Goal: Transaction & Acquisition: Purchase product/service

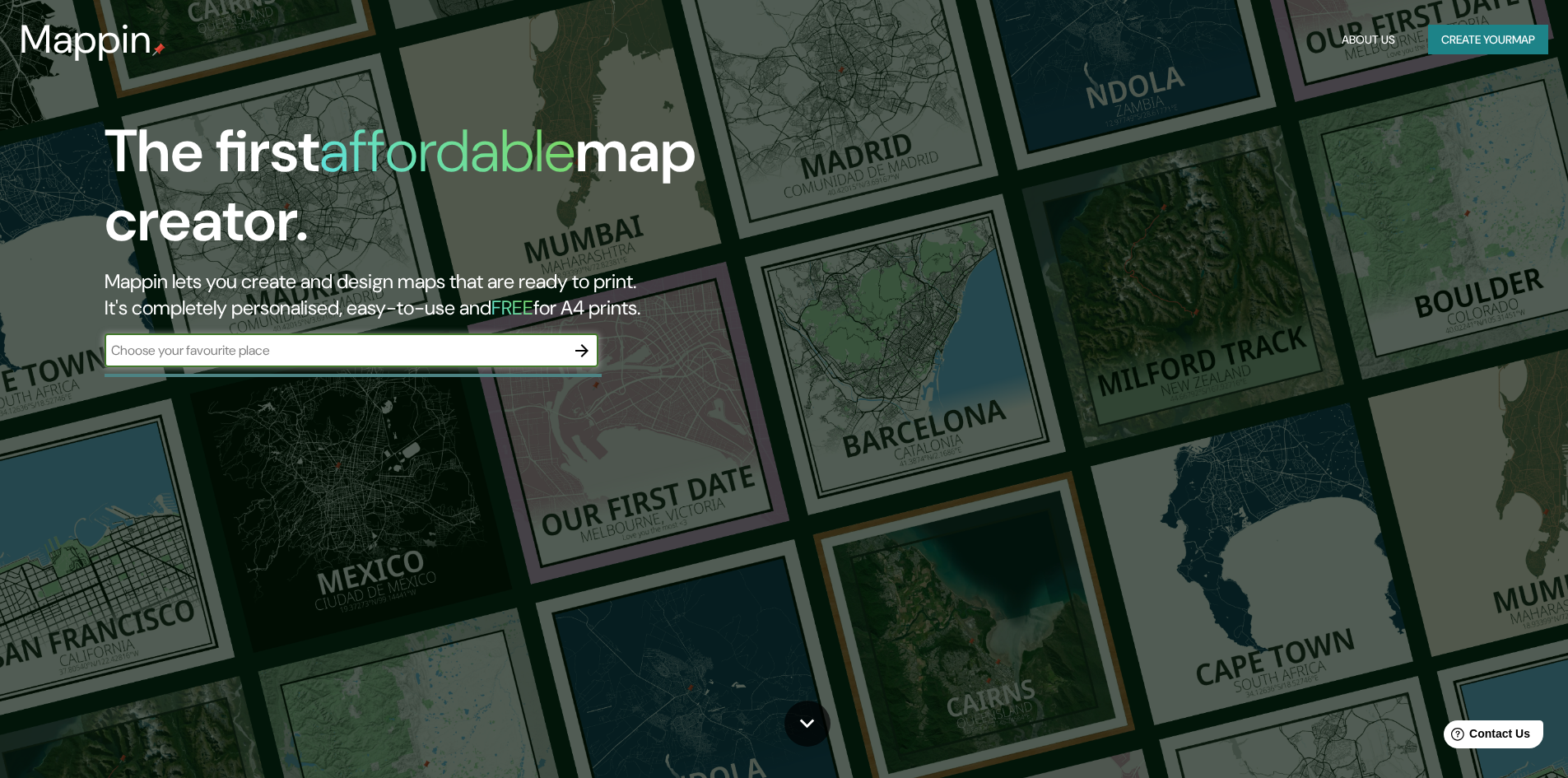
click at [522, 346] on input "text" at bounding box center [335, 350] width 461 height 19
type input "[GEOGRAPHIC_DATA][PERSON_NAME]"
click at [578, 351] on icon "button" at bounding box center [582, 351] width 13 height 13
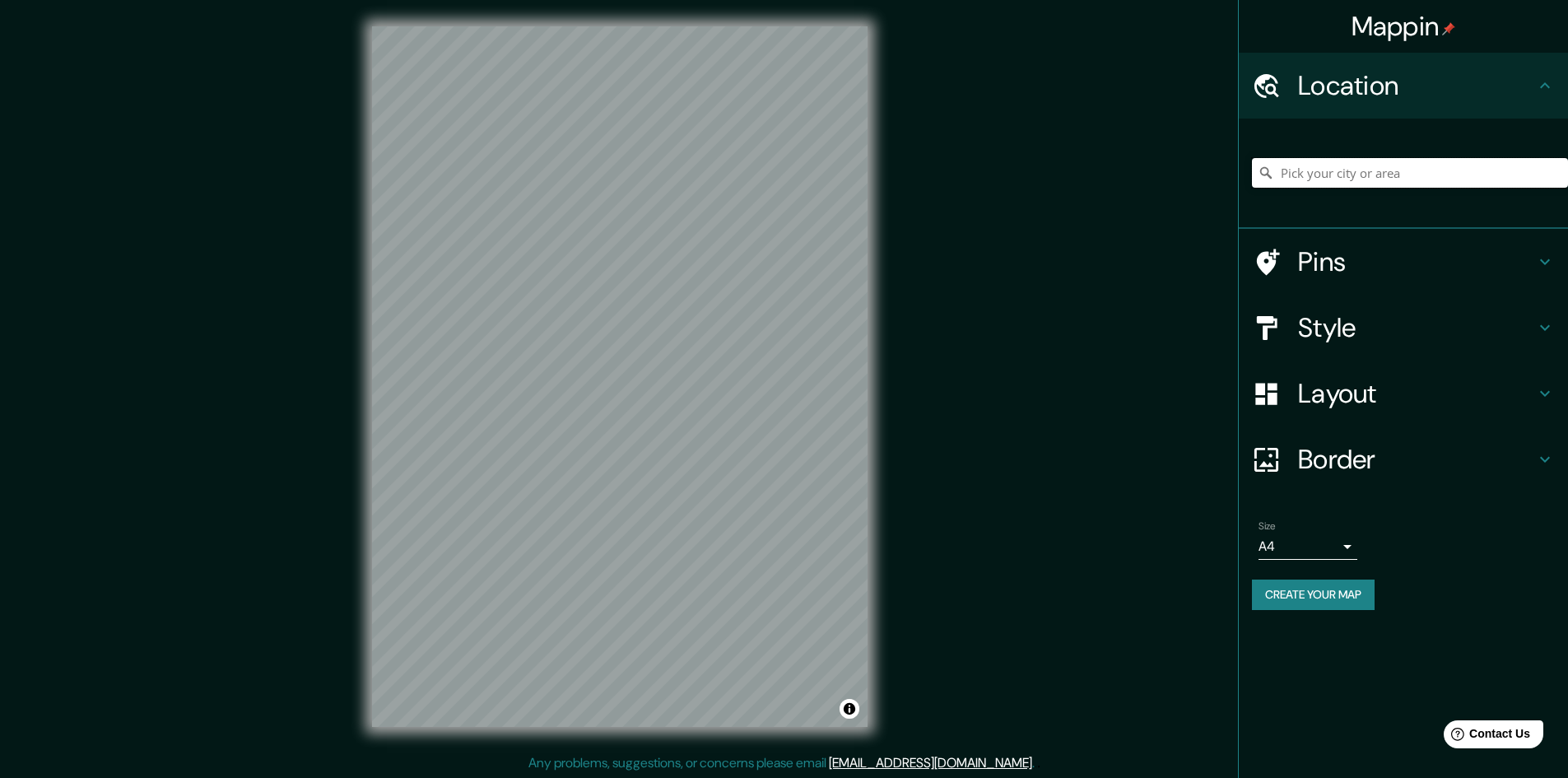
click at [1375, 168] on input "Pick your city or area" at bounding box center [1410, 173] width 316 height 29
click at [1431, 167] on input "Pick your city or area" at bounding box center [1410, 173] width 316 height 29
paste input "C. 66B Nte."
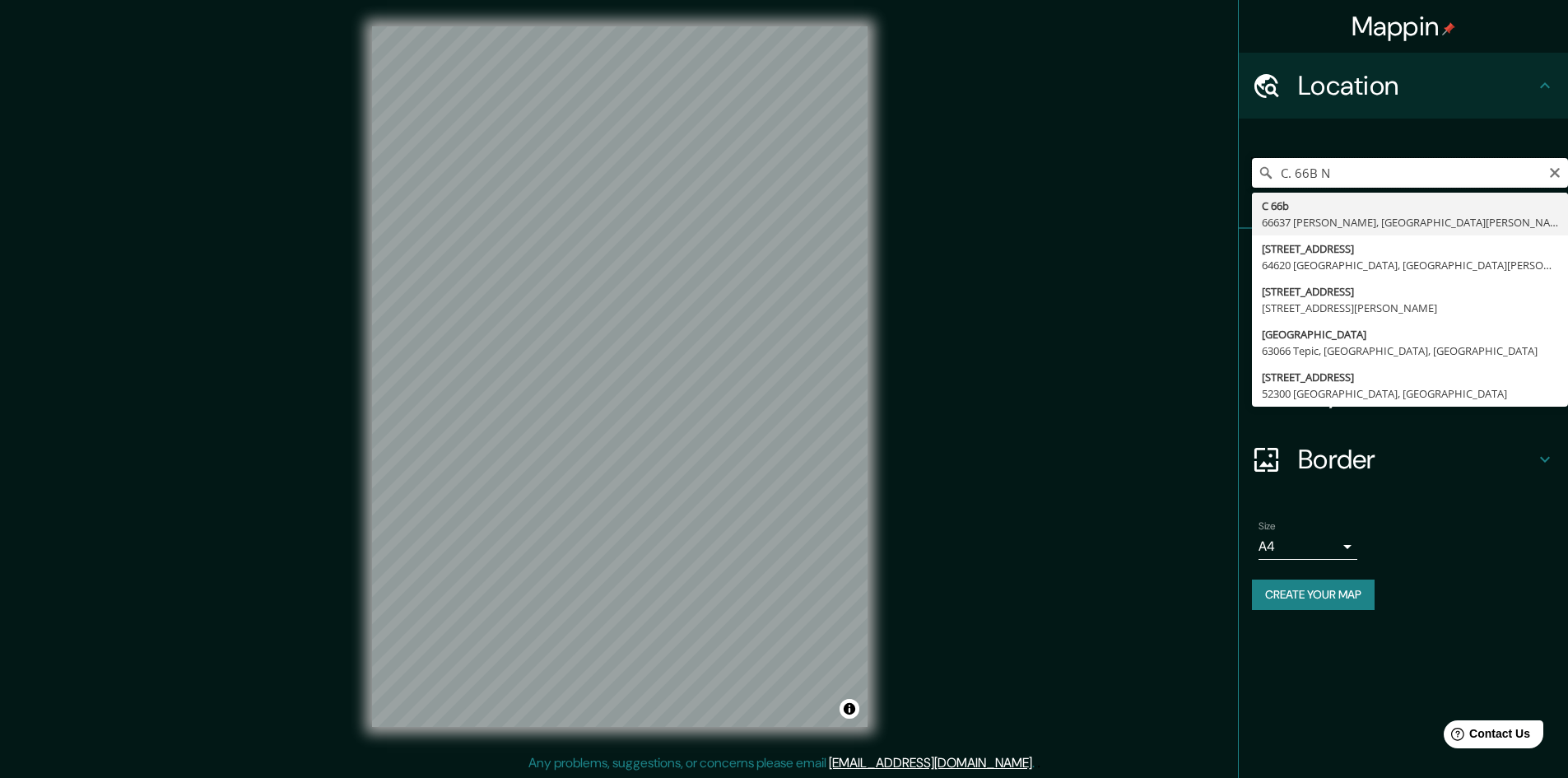
click at [1311, 178] on input "C. 66B N" at bounding box center [1410, 173] width 316 height 29
paste input "Av. Sian Ka'an"
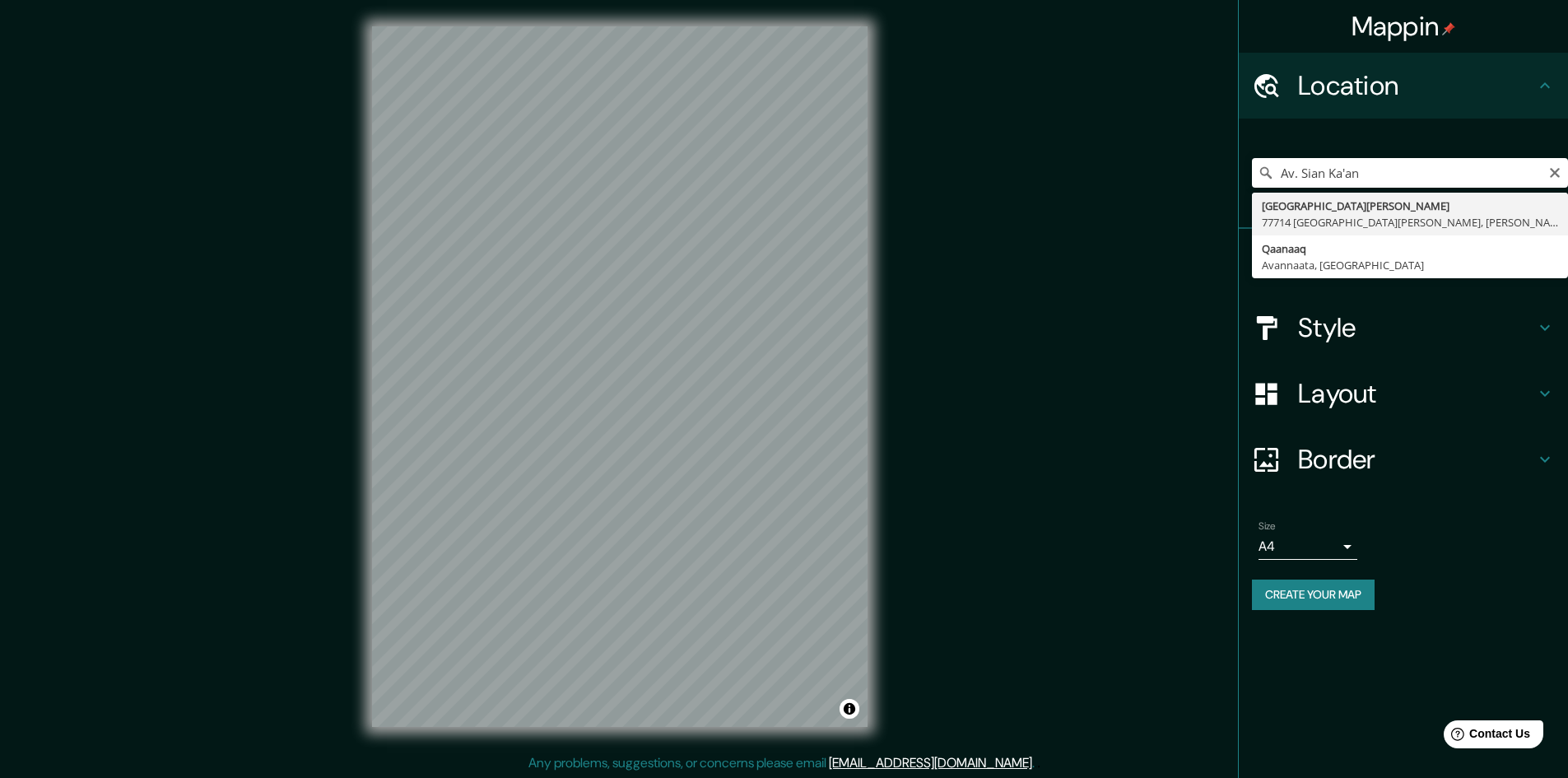
type input "[GEOGRAPHIC_DATA][PERSON_NAME] [GEOGRAPHIC_DATA][PERSON_NAME], [PERSON_NAME][GE…"
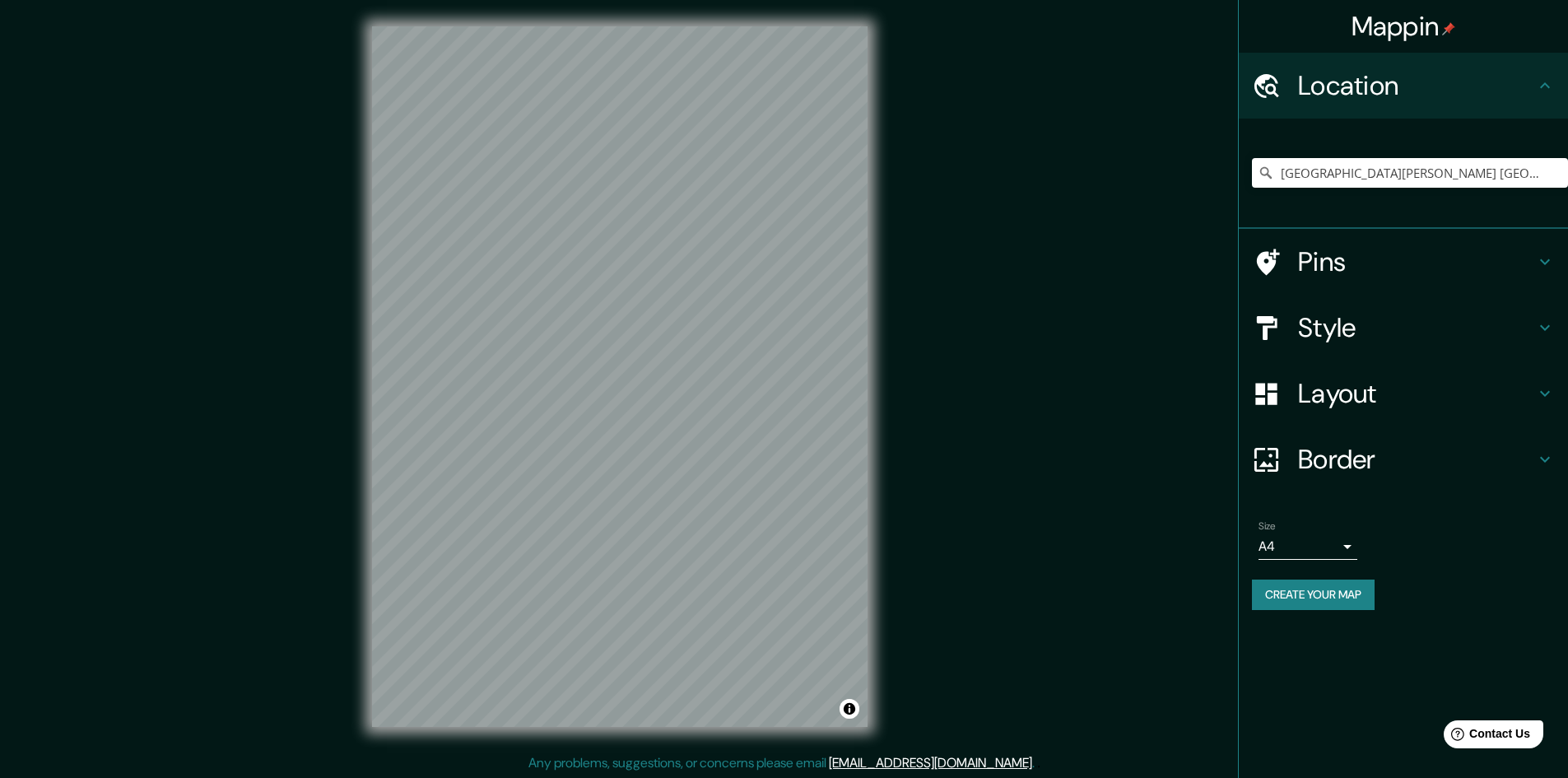
click at [1345, 337] on h4 "Style" at bounding box center [1416, 328] width 237 height 33
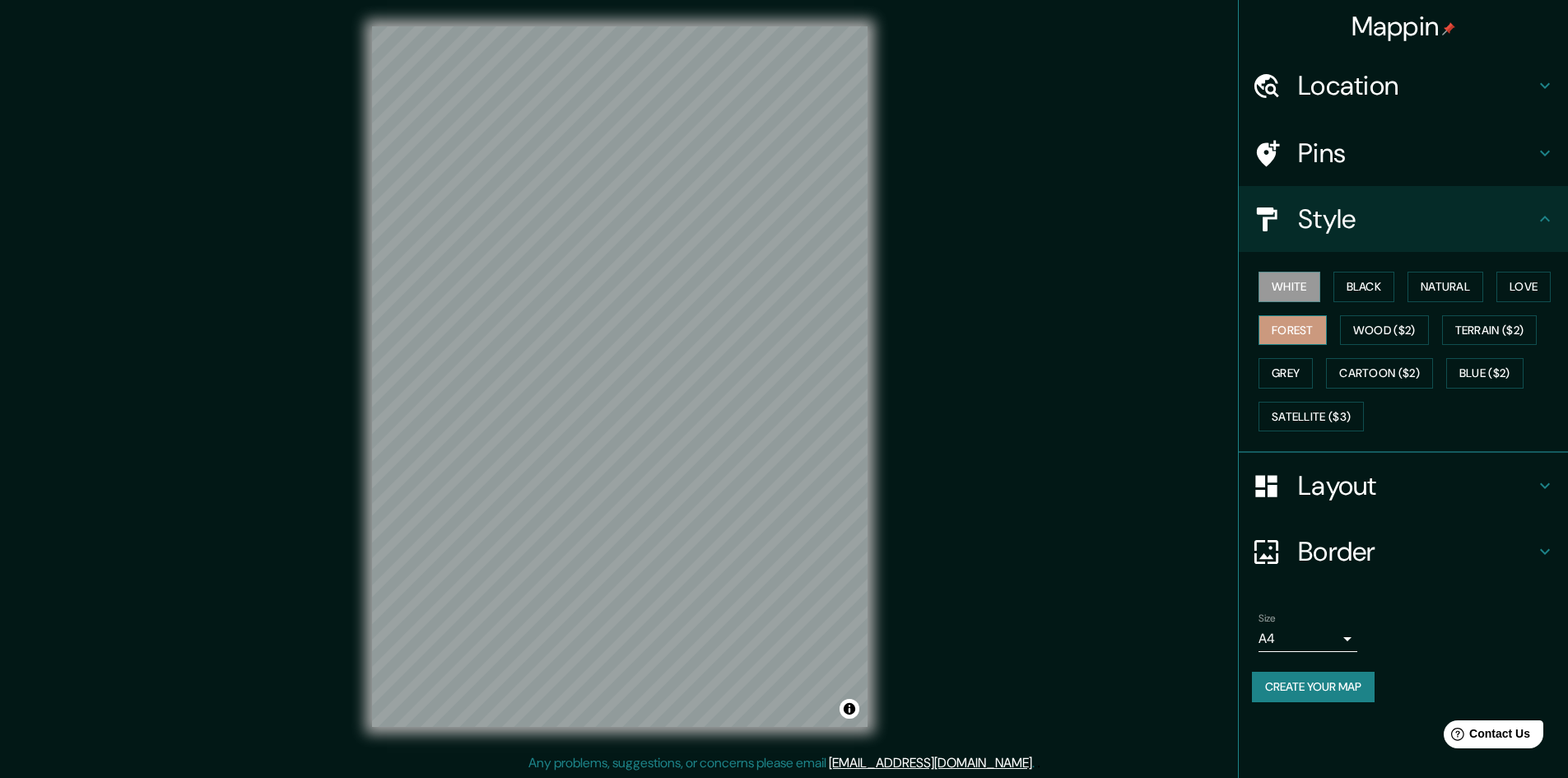
click at [1318, 323] on button "Forest" at bounding box center [1292, 330] width 69 height 30
click at [1393, 331] on button "Wood ($2)" at bounding box center [1384, 330] width 89 height 30
click at [1459, 290] on button "Natural" at bounding box center [1445, 286] width 76 height 30
click at [1517, 286] on button "Love" at bounding box center [1523, 286] width 54 height 30
click at [1293, 365] on button "Grey" at bounding box center [1285, 373] width 54 height 30
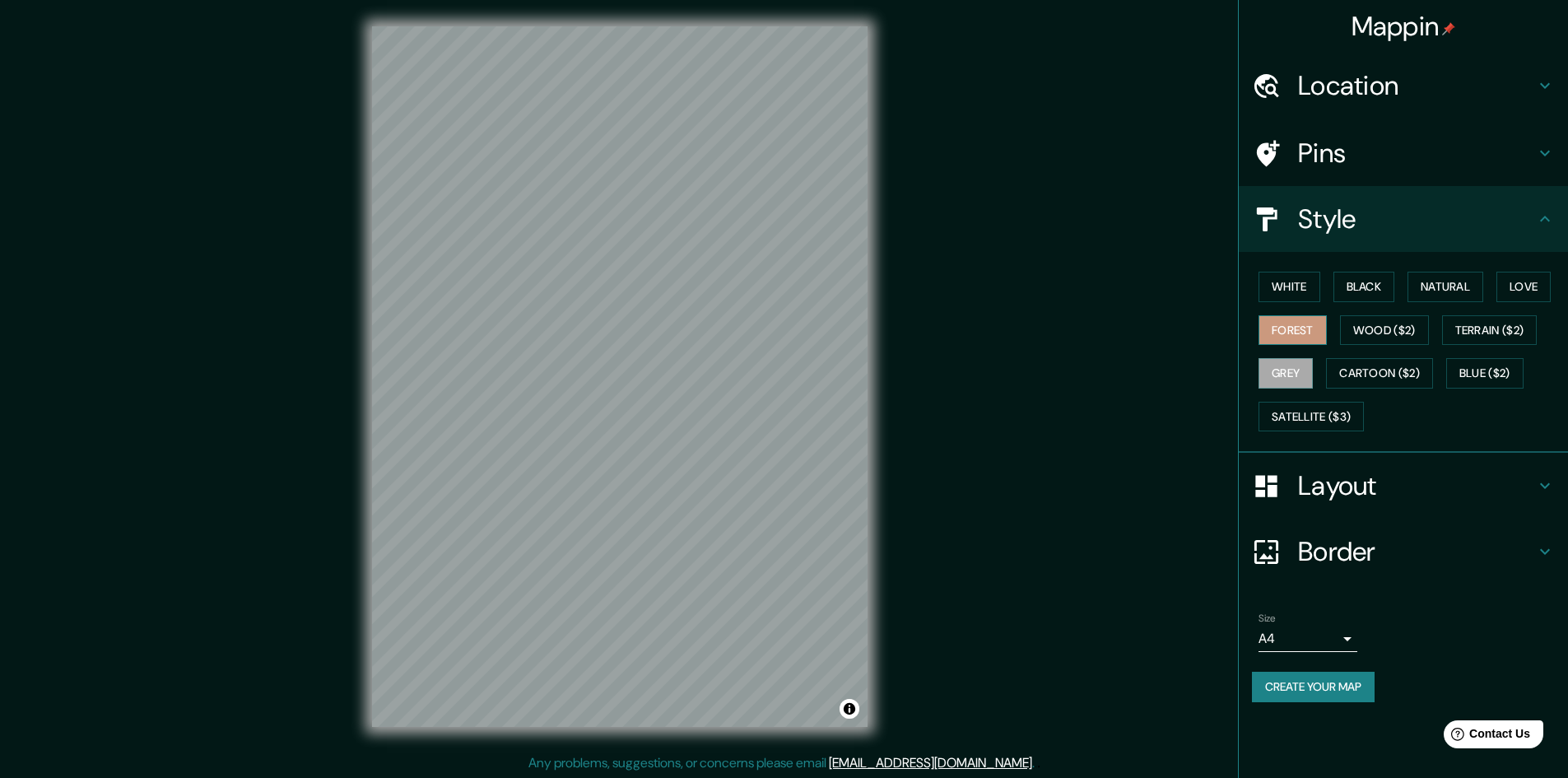
click at [1297, 332] on button "Forest" at bounding box center [1292, 330] width 69 height 30
click at [1304, 293] on button "White" at bounding box center [1289, 286] width 61 height 30
click at [1366, 290] on button "Black" at bounding box center [1364, 286] width 61 height 30
click at [1440, 289] on button "Natural" at bounding box center [1445, 286] width 76 height 30
click at [1418, 470] on h4 "Layout" at bounding box center [1416, 486] width 237 height 33
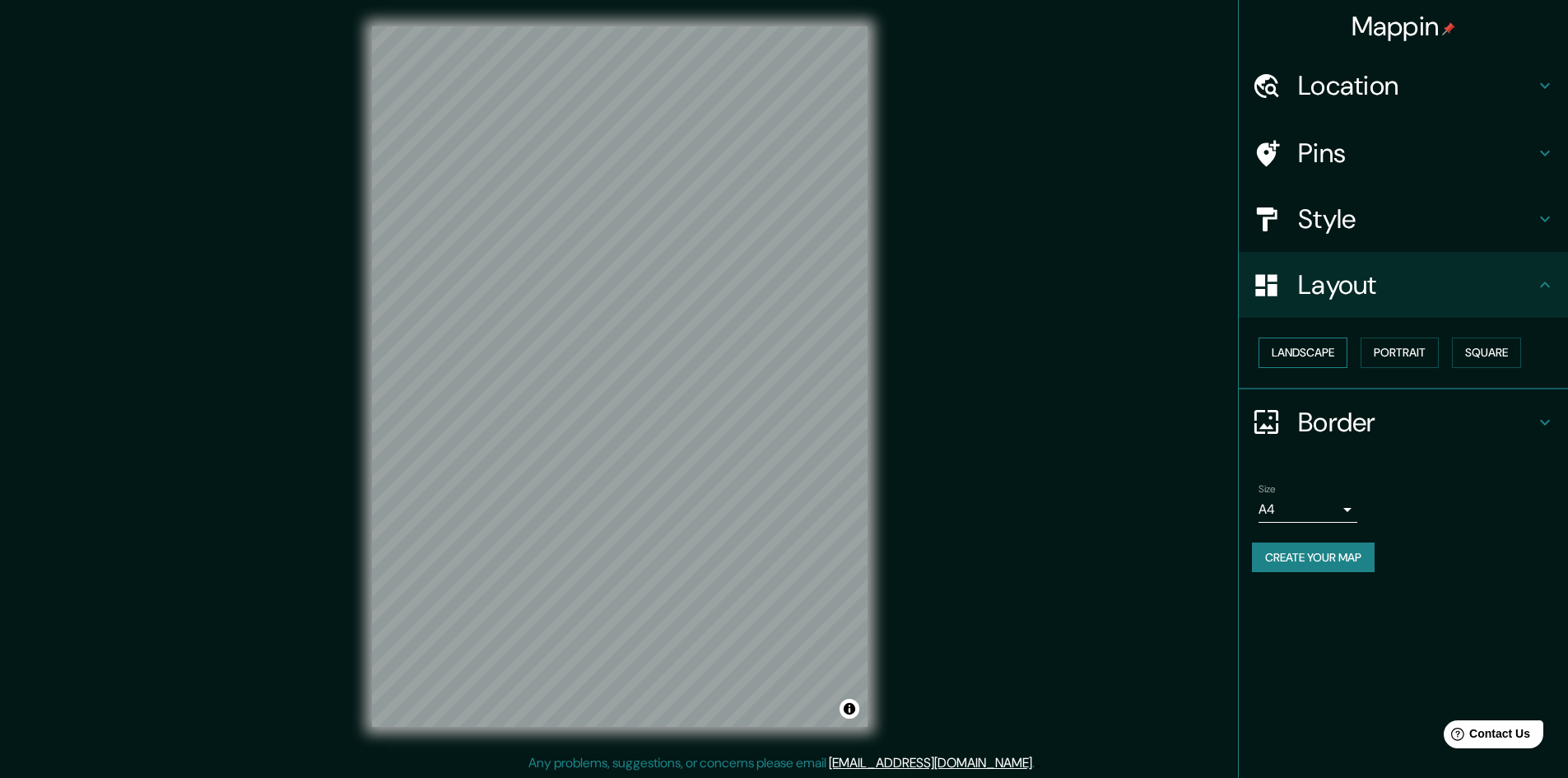
click at [1311, 357] on button "Landscape" at bounding box center [1303, 352] width 89 height 30
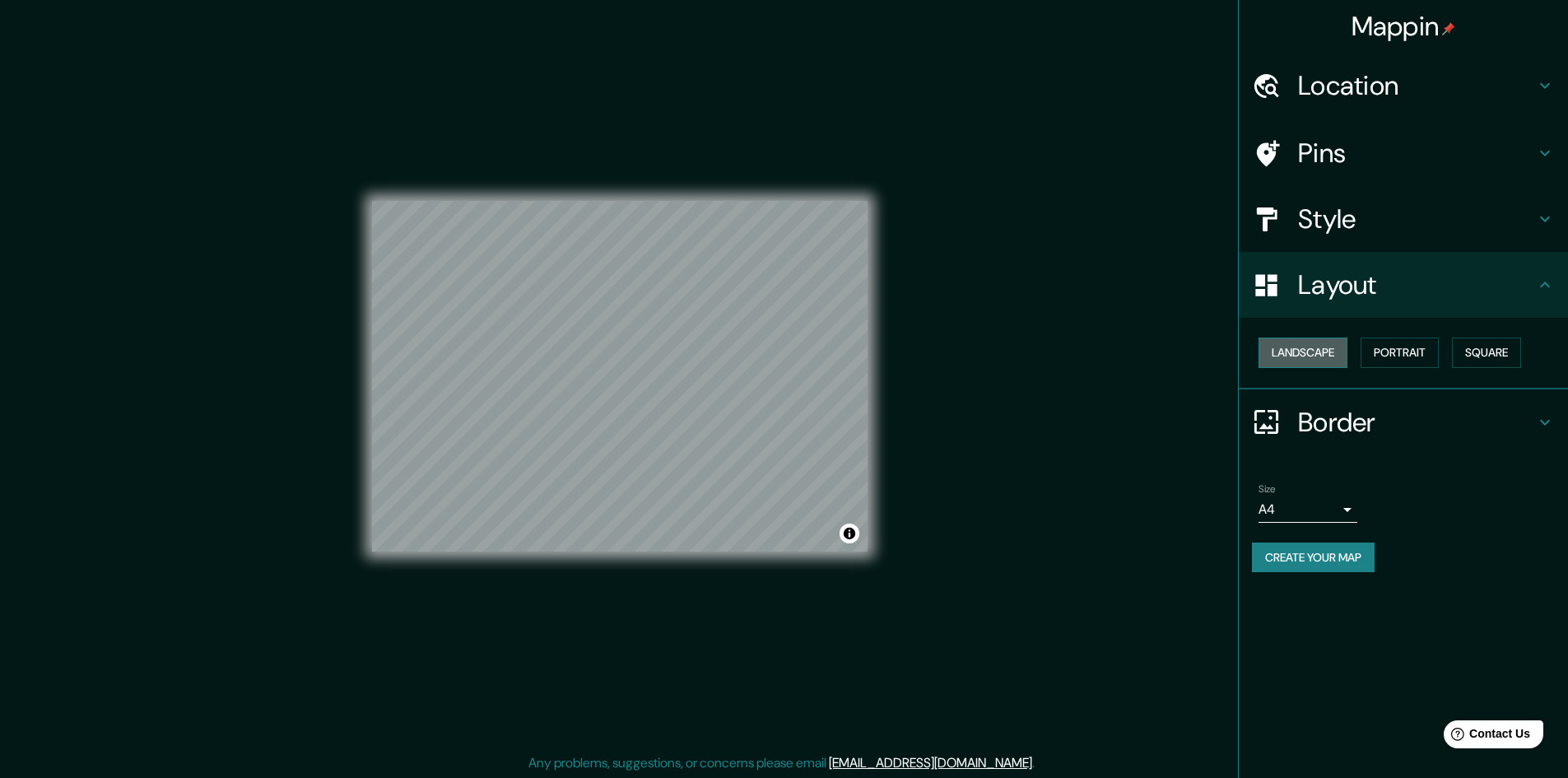
click at [1311, 357] on button "Landscape" at bounding box center [1303, 352] width 89 height 30
click at [1411, 355] on button "Portrait" at bounding box center [1400, 352] width 78 height 30
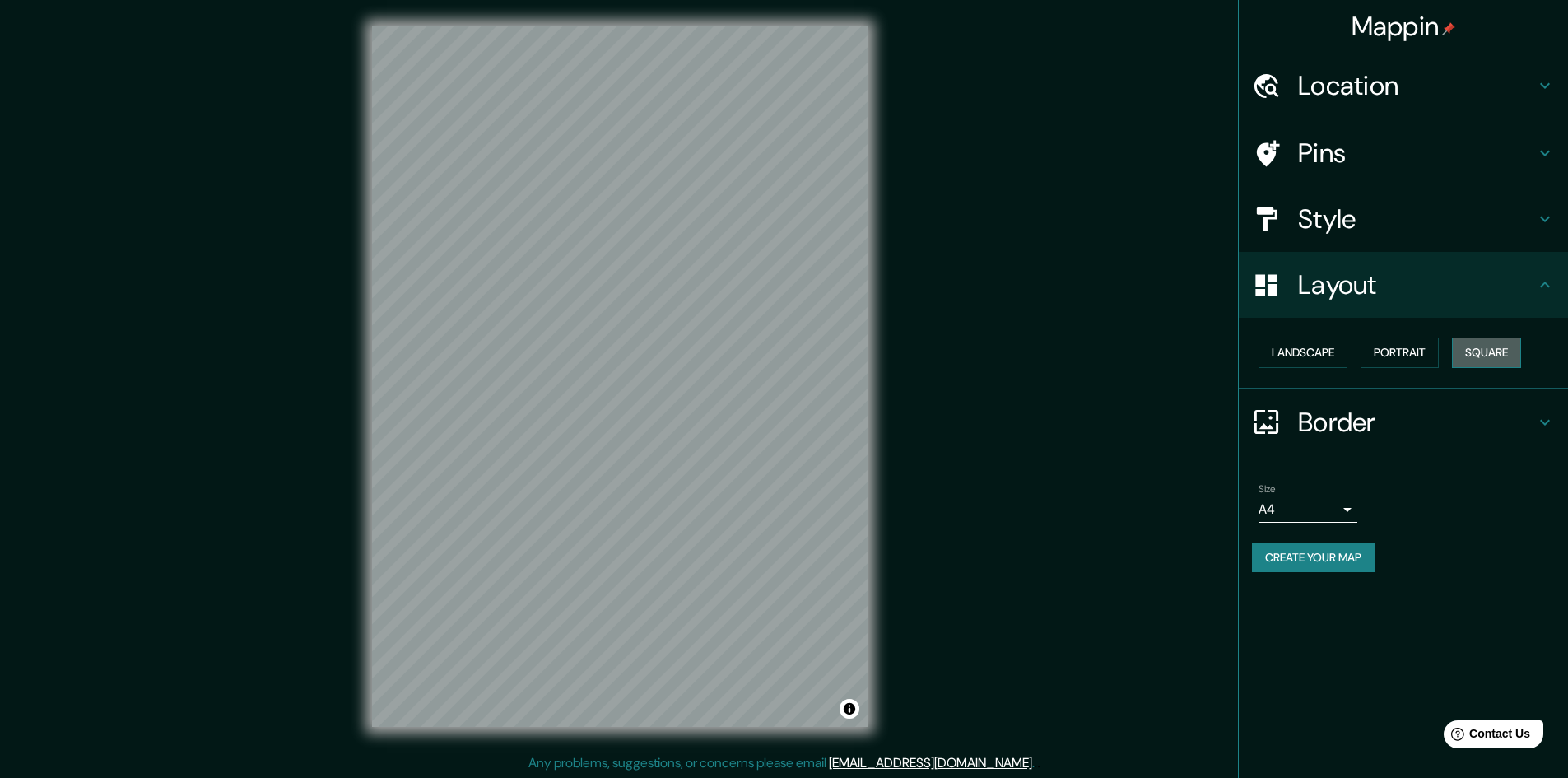
click at [1473, 350] on button "Square" at bounding box center [1487, 352] width 70 height 30
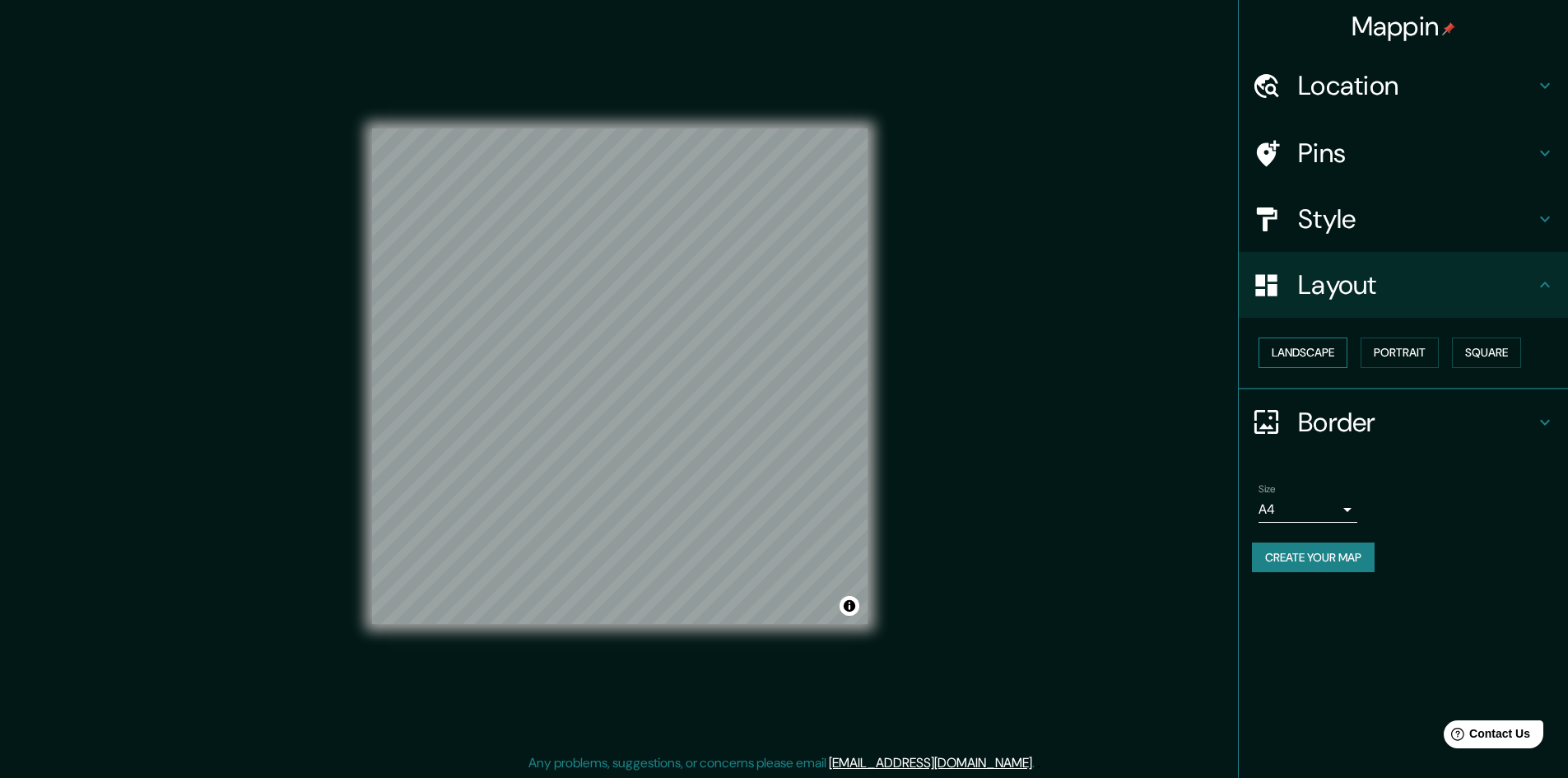
click at [1319, 344] on button "Landscape" at bounding box center [1303, 352] width 89 height 30
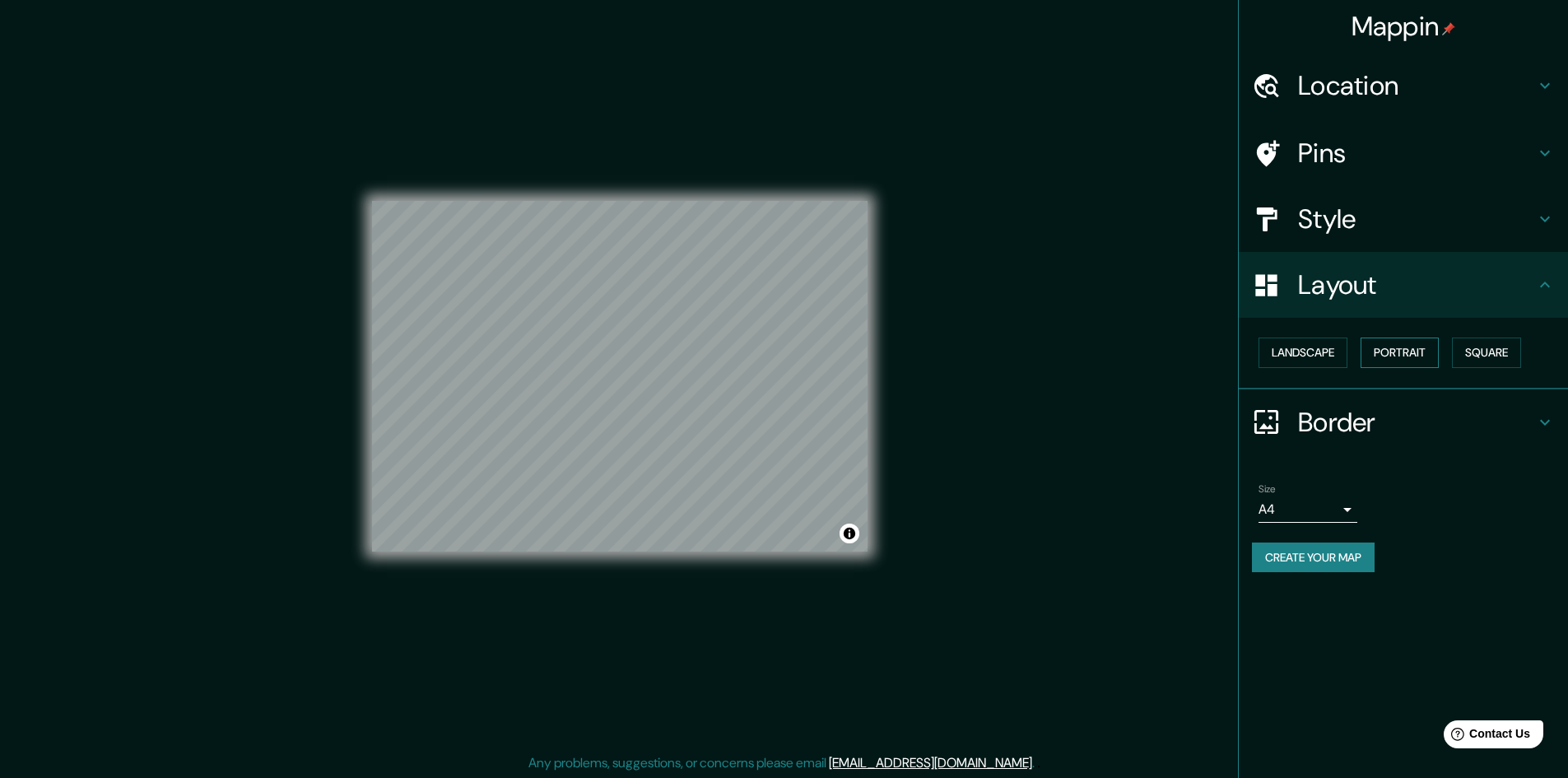
click at [1389, 345] on button "Portrait" at bounding box center [1400, 352] width 78 height 30
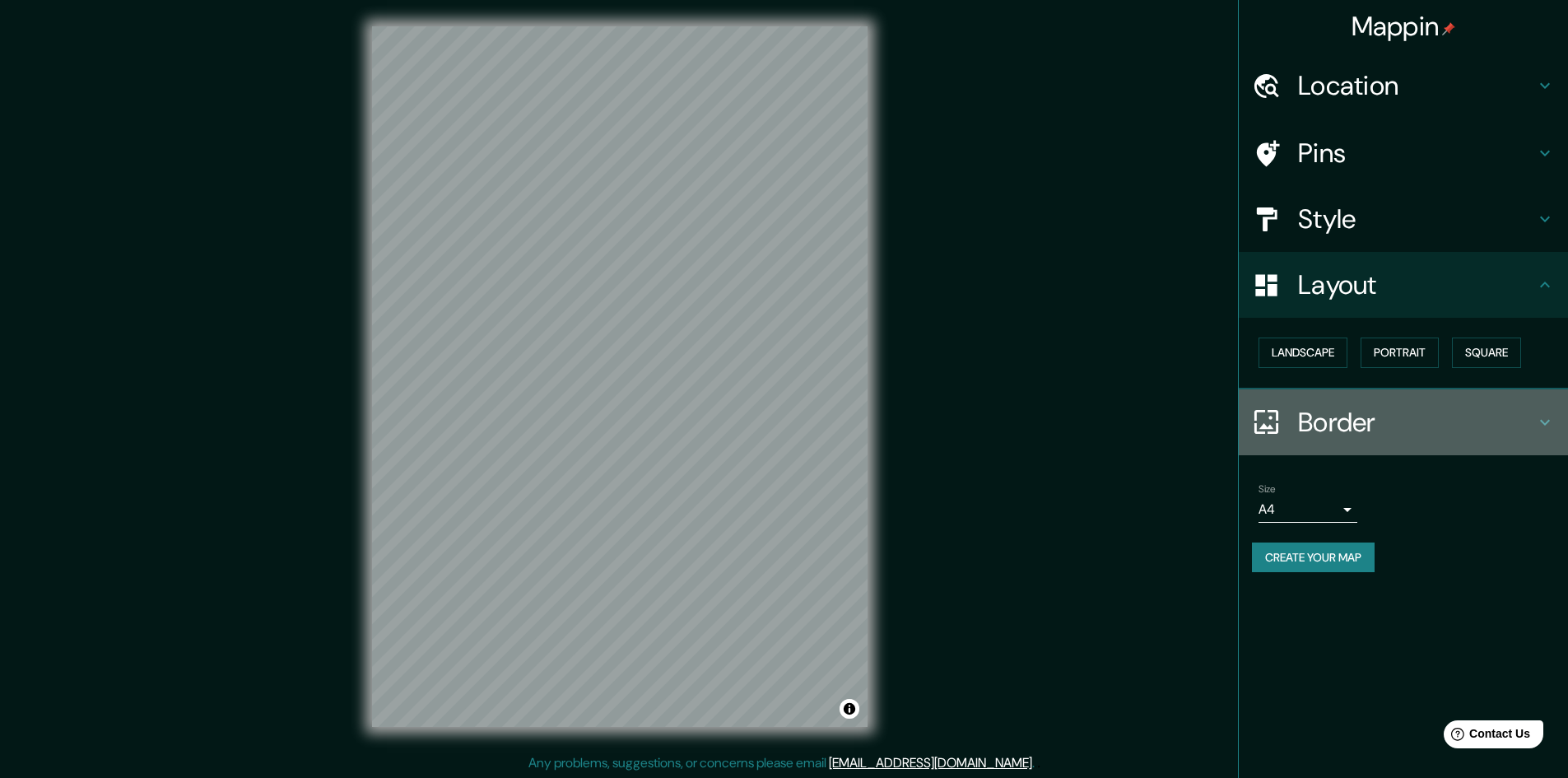
click at [1386, 428] on h4 "Border" at bounding box center [1416, 422] width 237 height 33
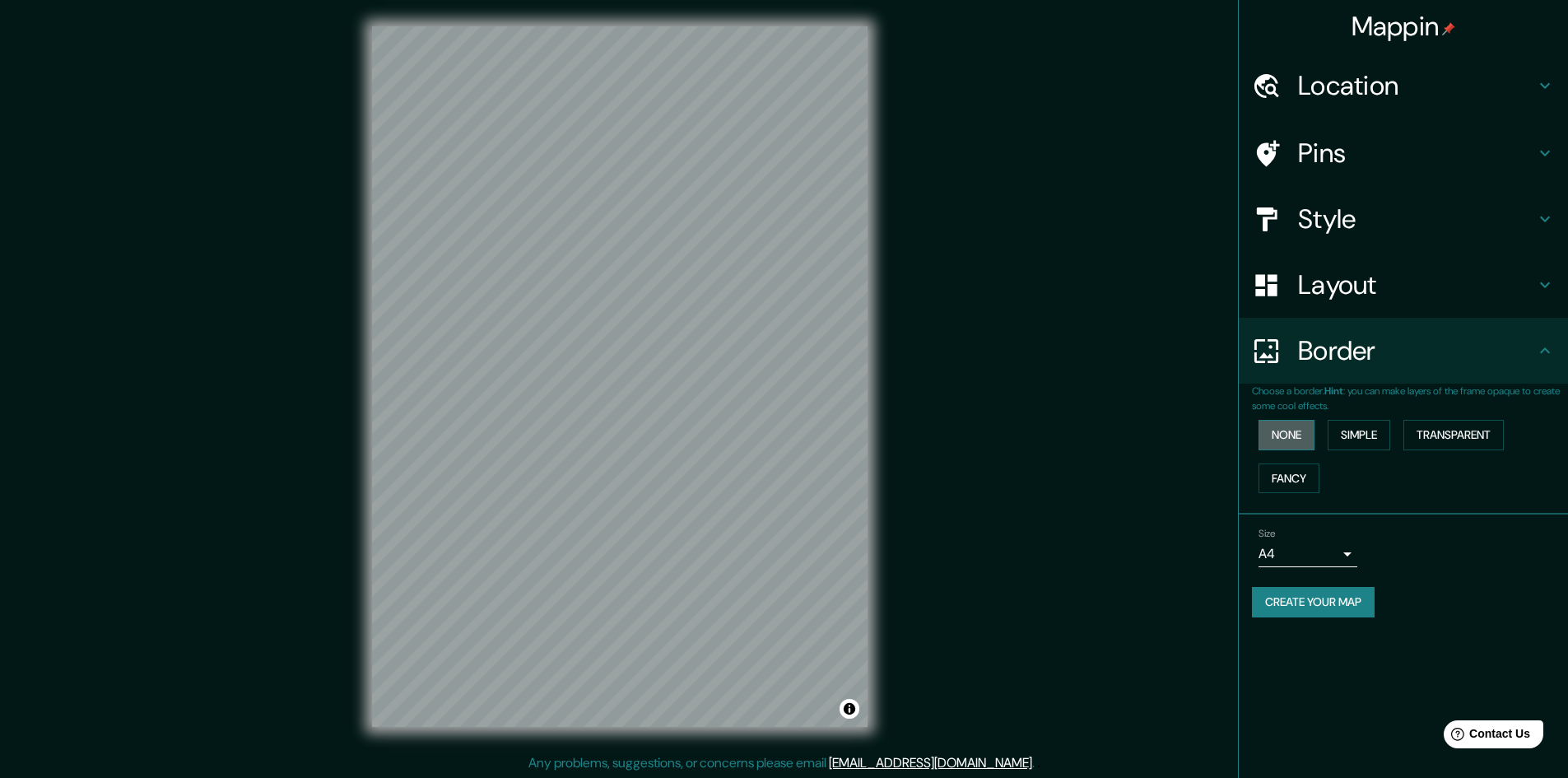
click at [1293, 431] on button "None" at bounding box center [1286, 435] width 56 height 30
click at [1358, 431] on button "Simple" at bounding box center [1359, 435] width 62 height 30
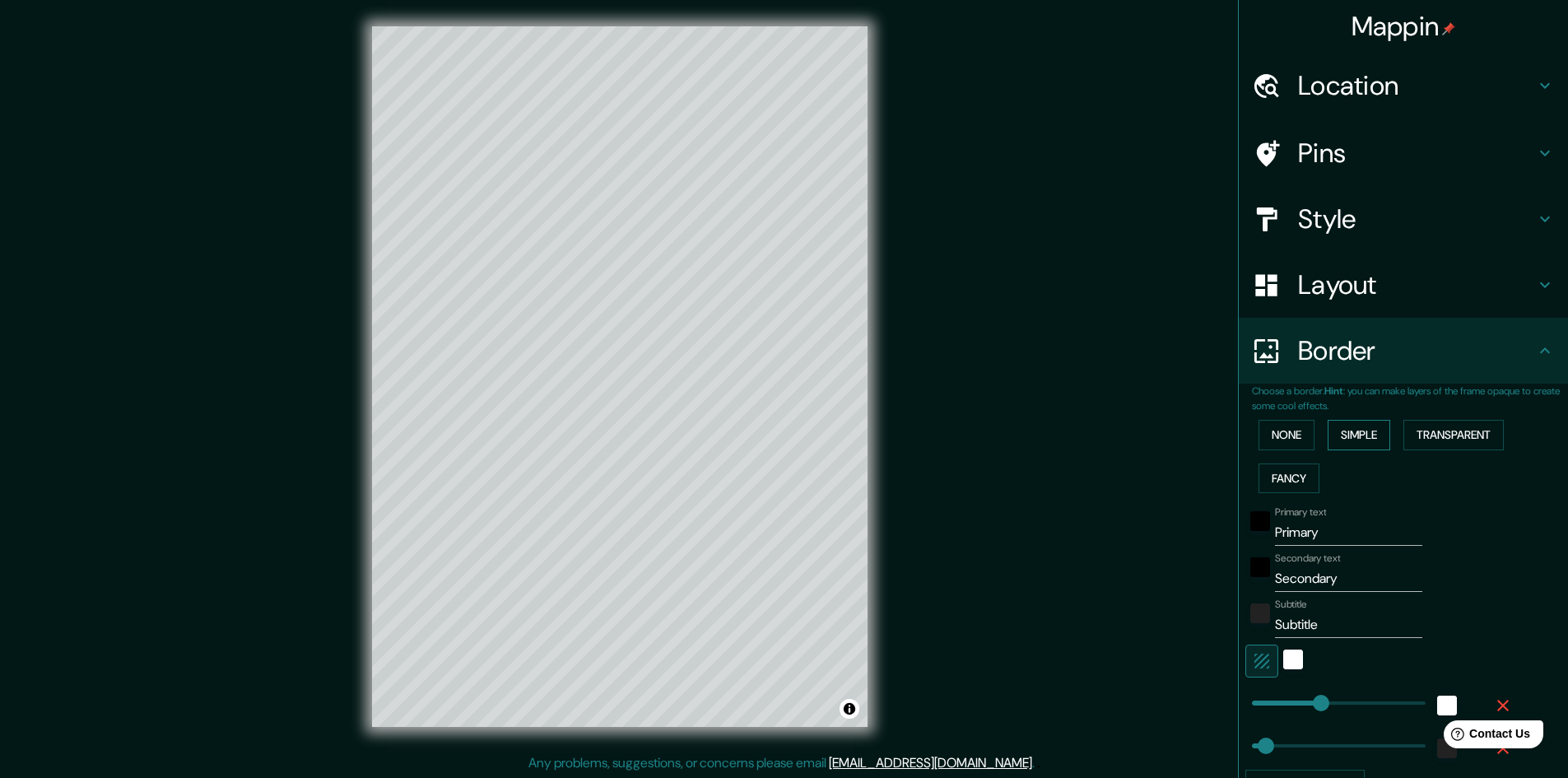
click at [1358, 431] on button "Simple" at bounding box center [1359, 435] width 62 height 30
type input "241"
type input "48"
click at [1429, 437] on button "Transparent" at bounding box center [1454, 435] width 101 height 30
click at [1286, 474] on button "Fancy" at bounding box center [1289, 478] width 61 height 30
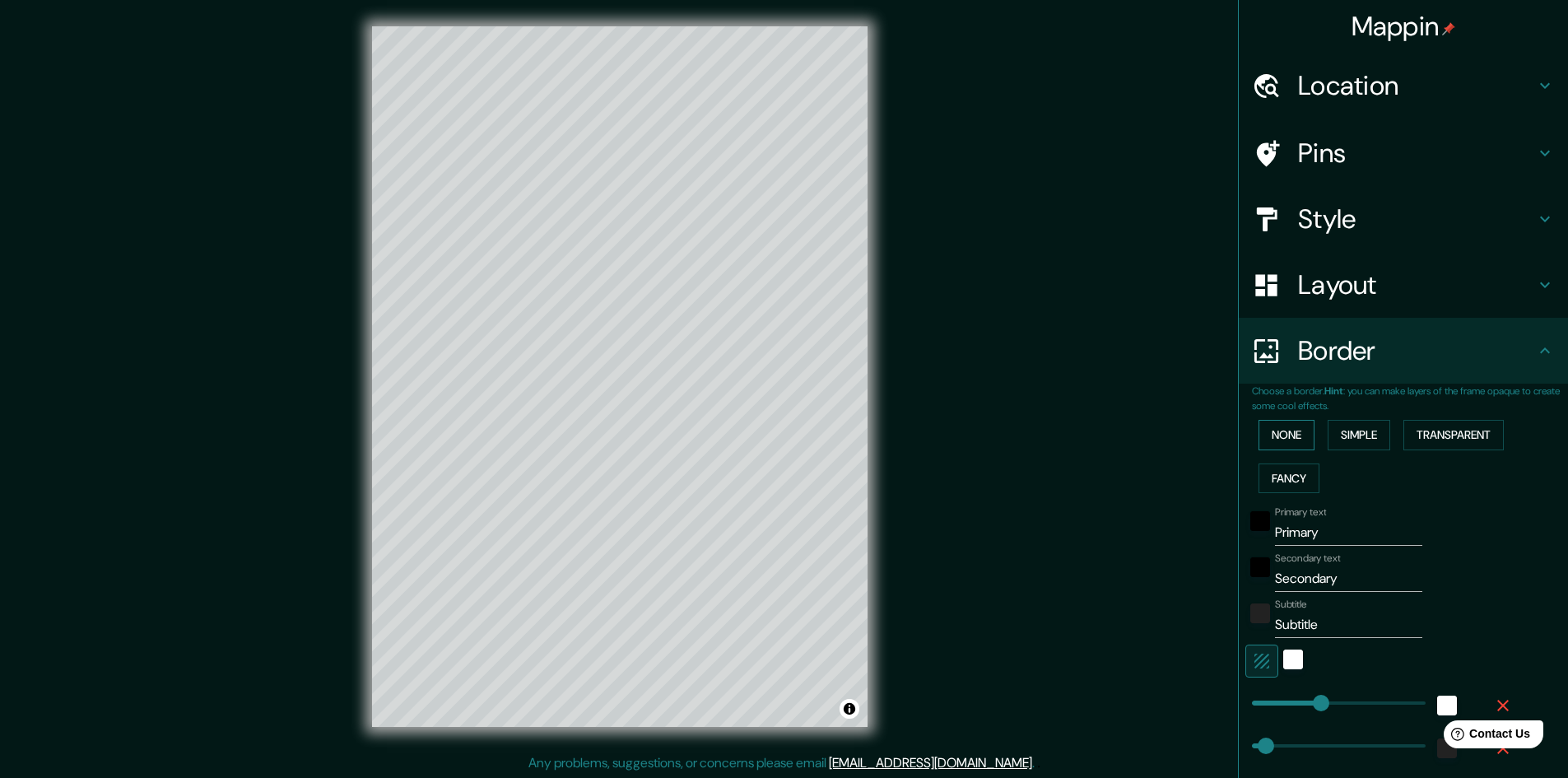
click at [1284, 432] on button "None" at bounding box center [1286, 435] width 56 height 30
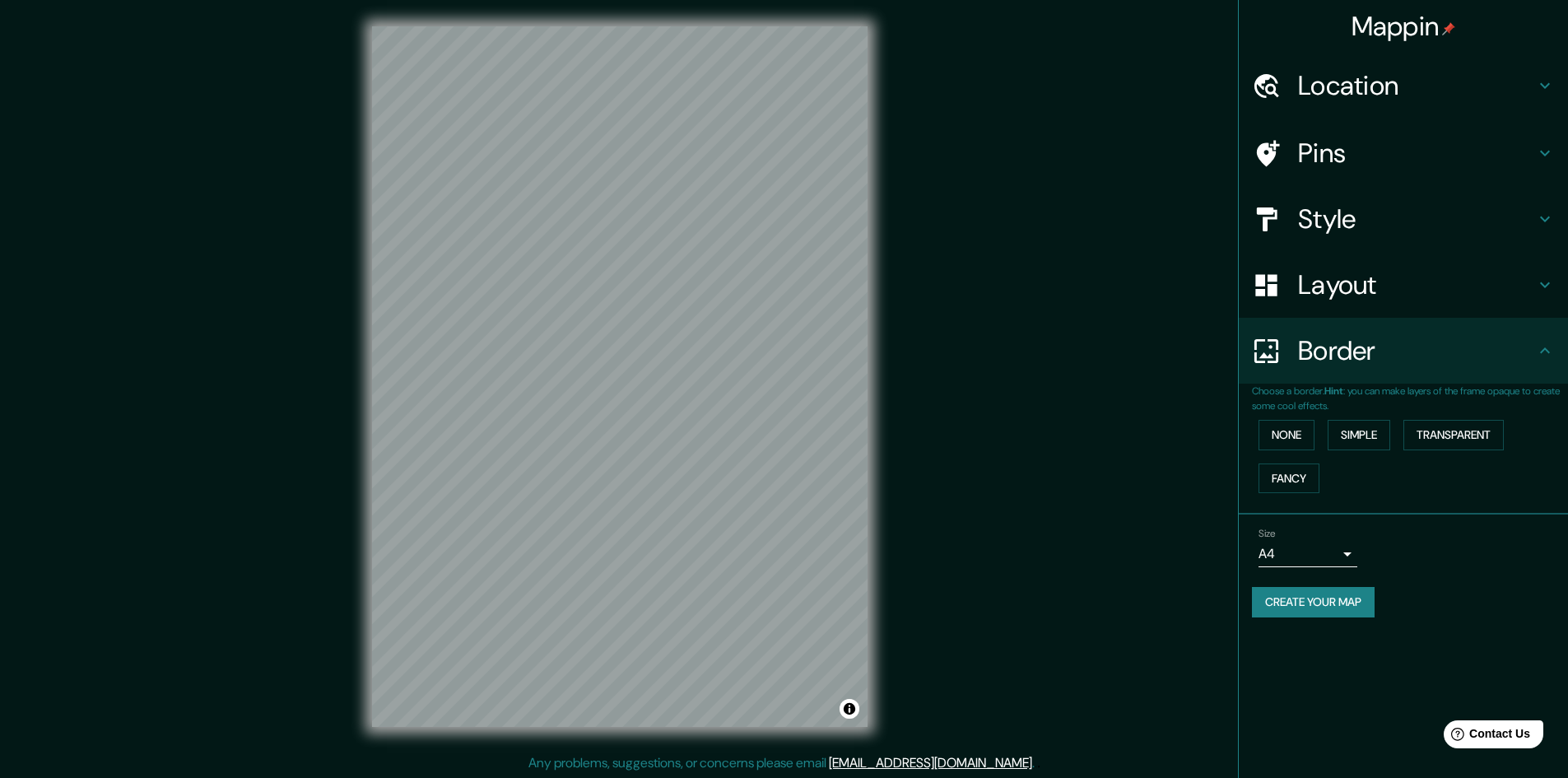
click at [1325, 298] on h4 "Layout" at bounding box center [1416, 285] width 237 height 33
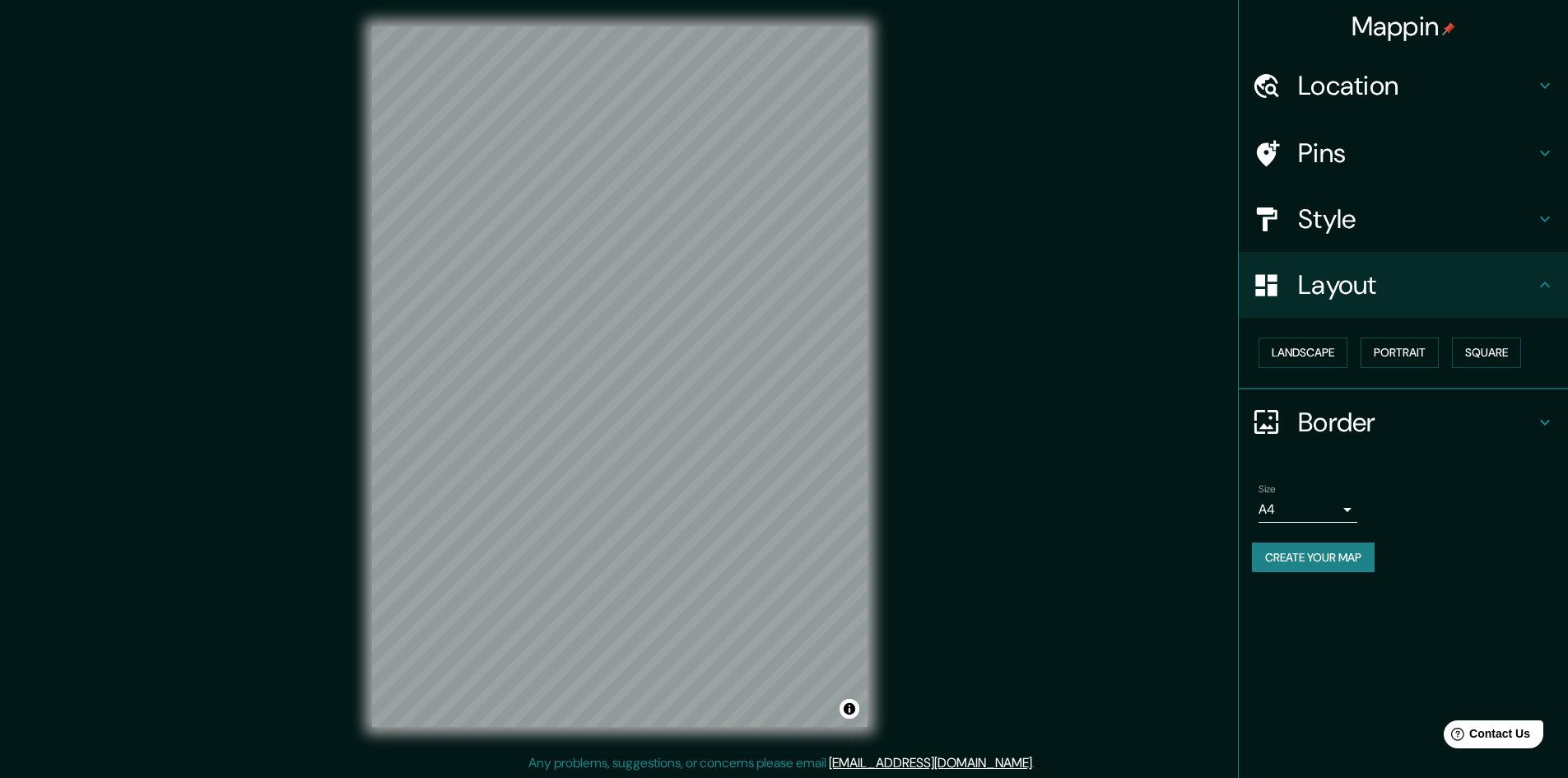
click at [1343, 218] on h4 "Style" at bounding box center [1416, 219] width 237 height 33
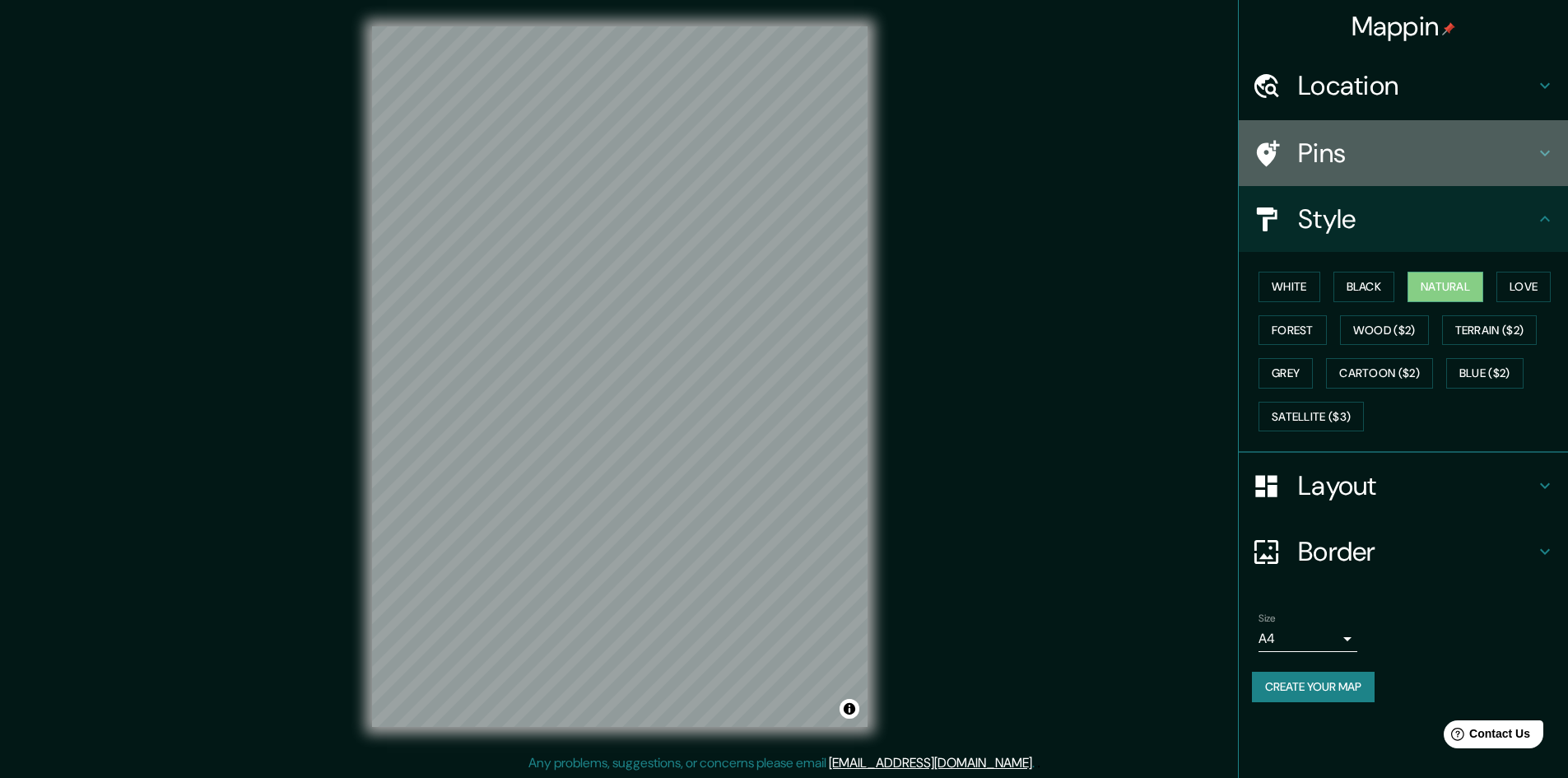
click at [1392, 163] on h4 "Pins" at bounding box center [1416, 153] width 237 height 33
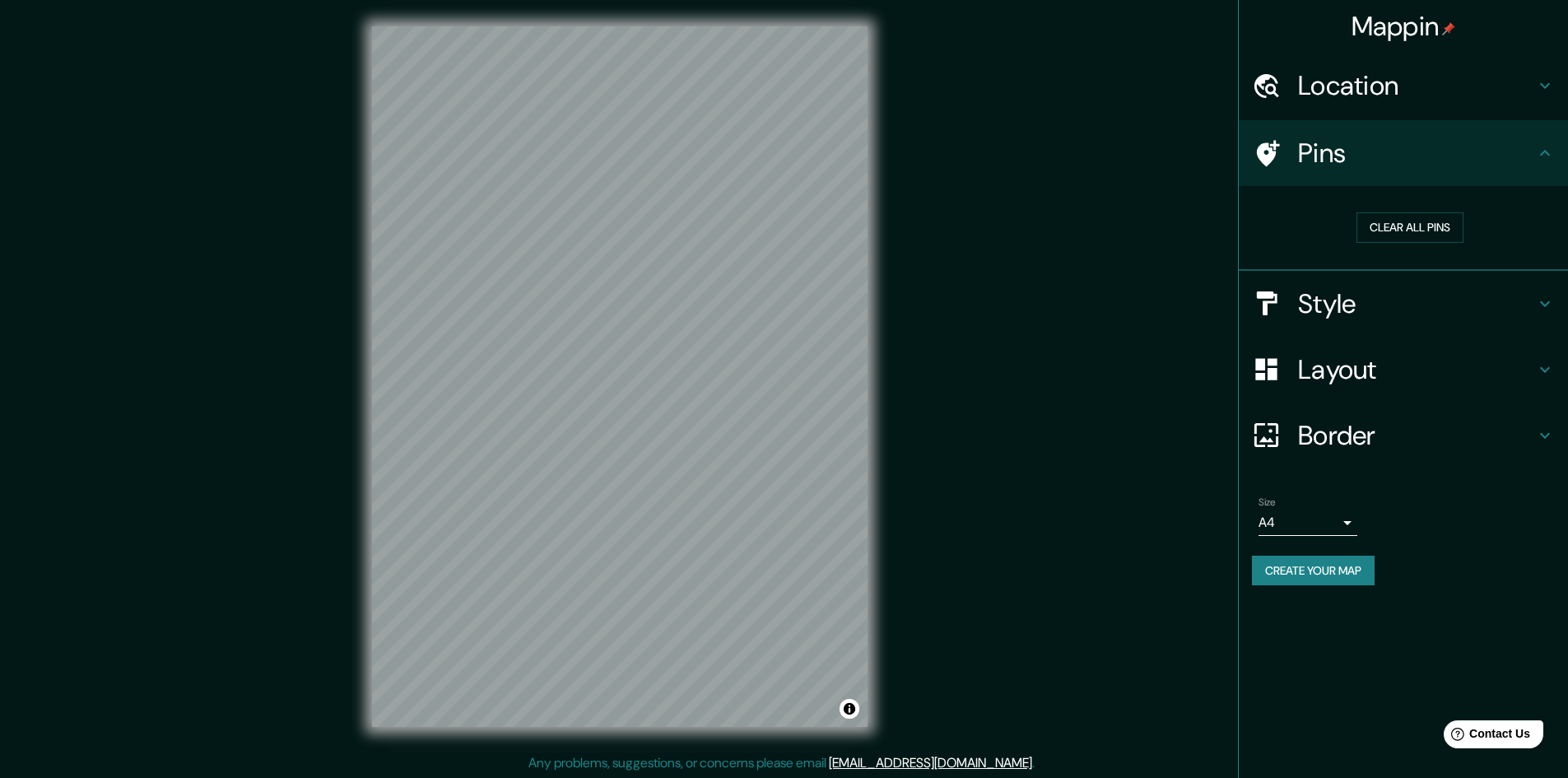
click at [1392, 296] on h4 "Style" at bounding box center [1416, 304] width 237 height 33
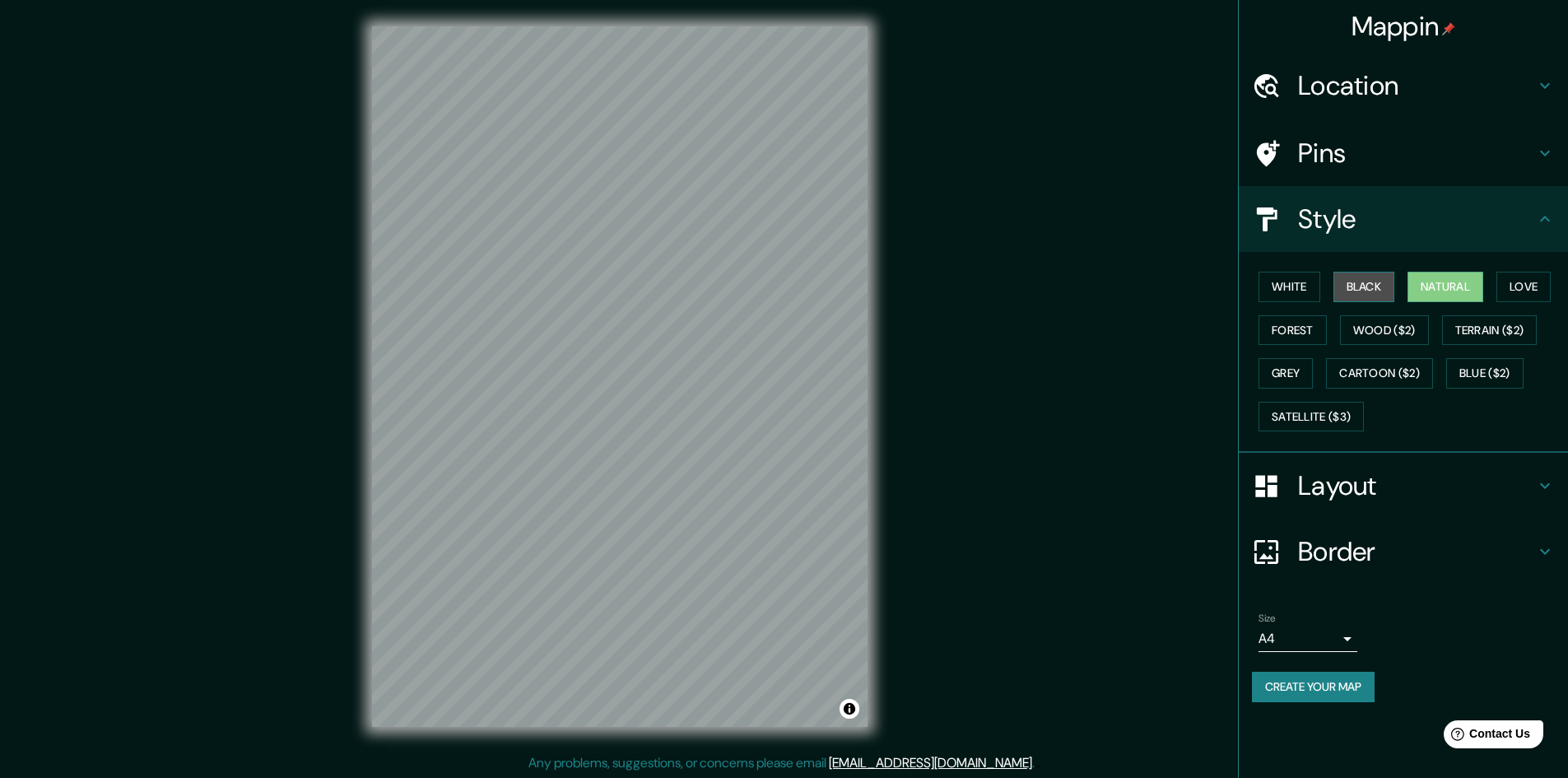
click at [1374, 283] on button "Black" at bounding box center [1364, 286] width 61 height 30
click at [1532, 285] on button "Love" at bounding box center [1523, 286] width 54 height 30
click at [1303, 331] on button "Forest" at bounding box center [1292, 330] width 69 height 30
click at [1459, 290] on button "Natural" at bounding box center [1445, 286] width 76 height 30
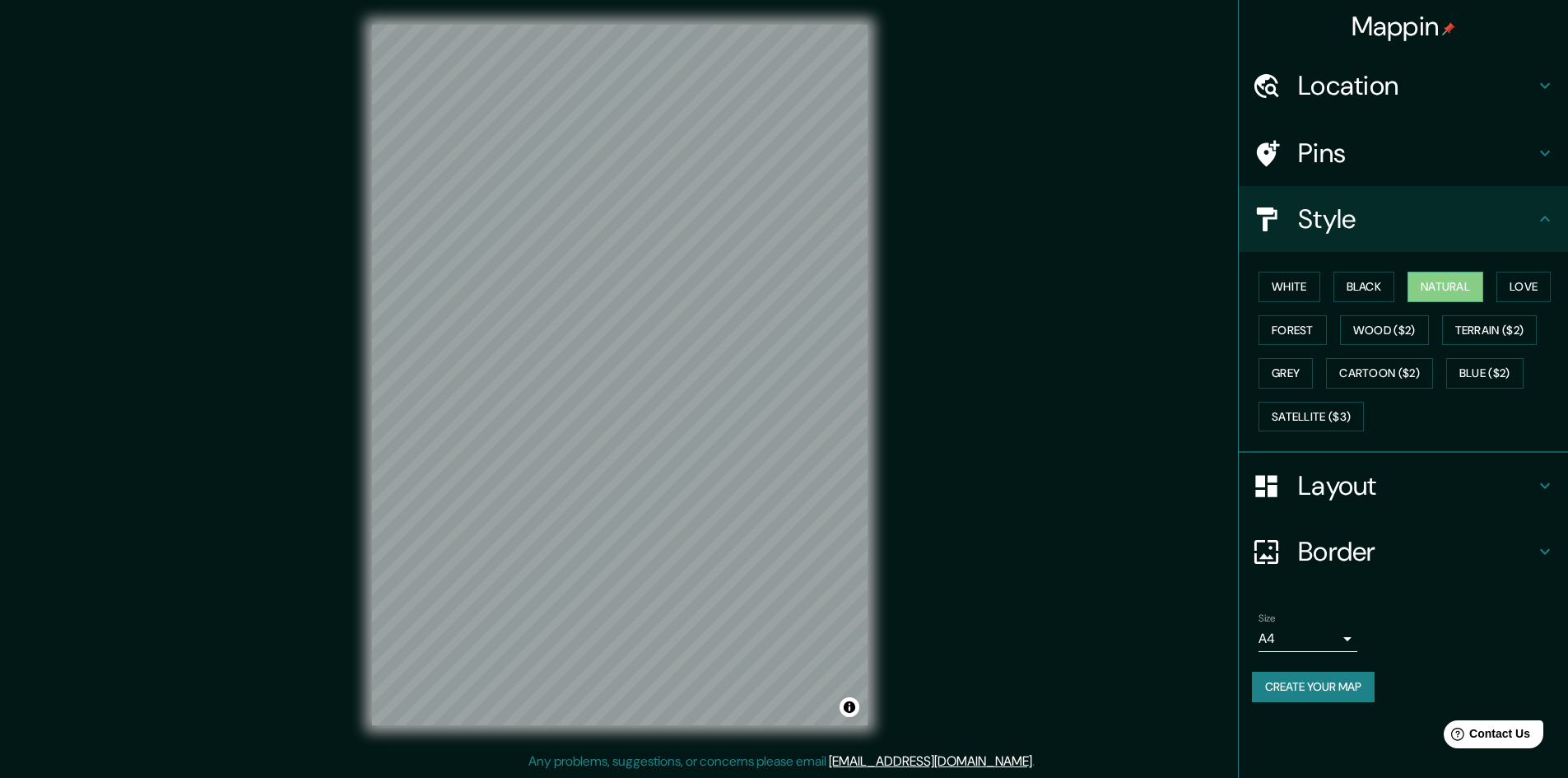
click at [1426, 73] on h4 "Location" at bounding box center [1416, 86] width 237 height 33
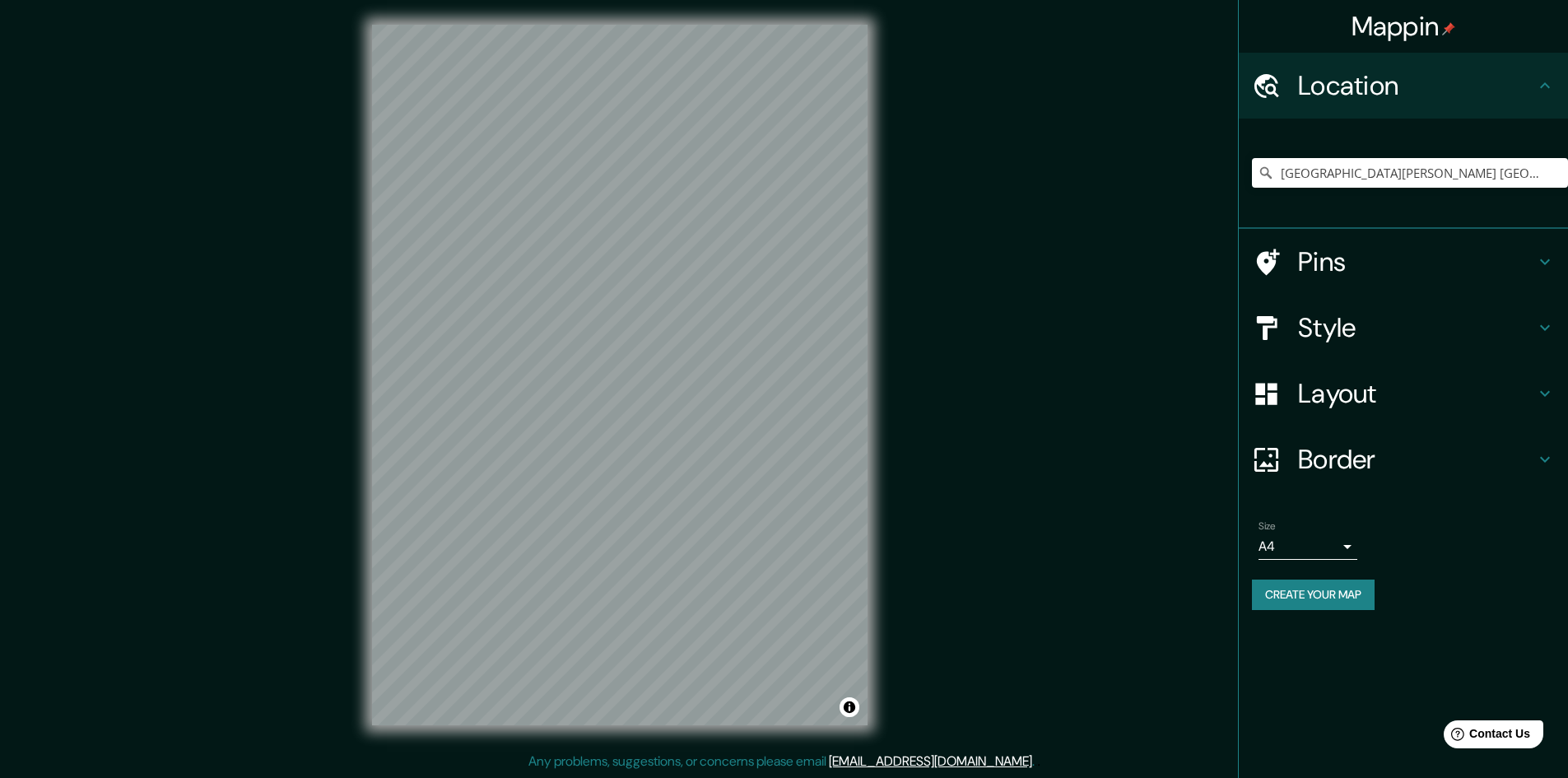
click at [1411, 251] on h4 "Pins" at bounding box center [1416, 262] width 237 height 33
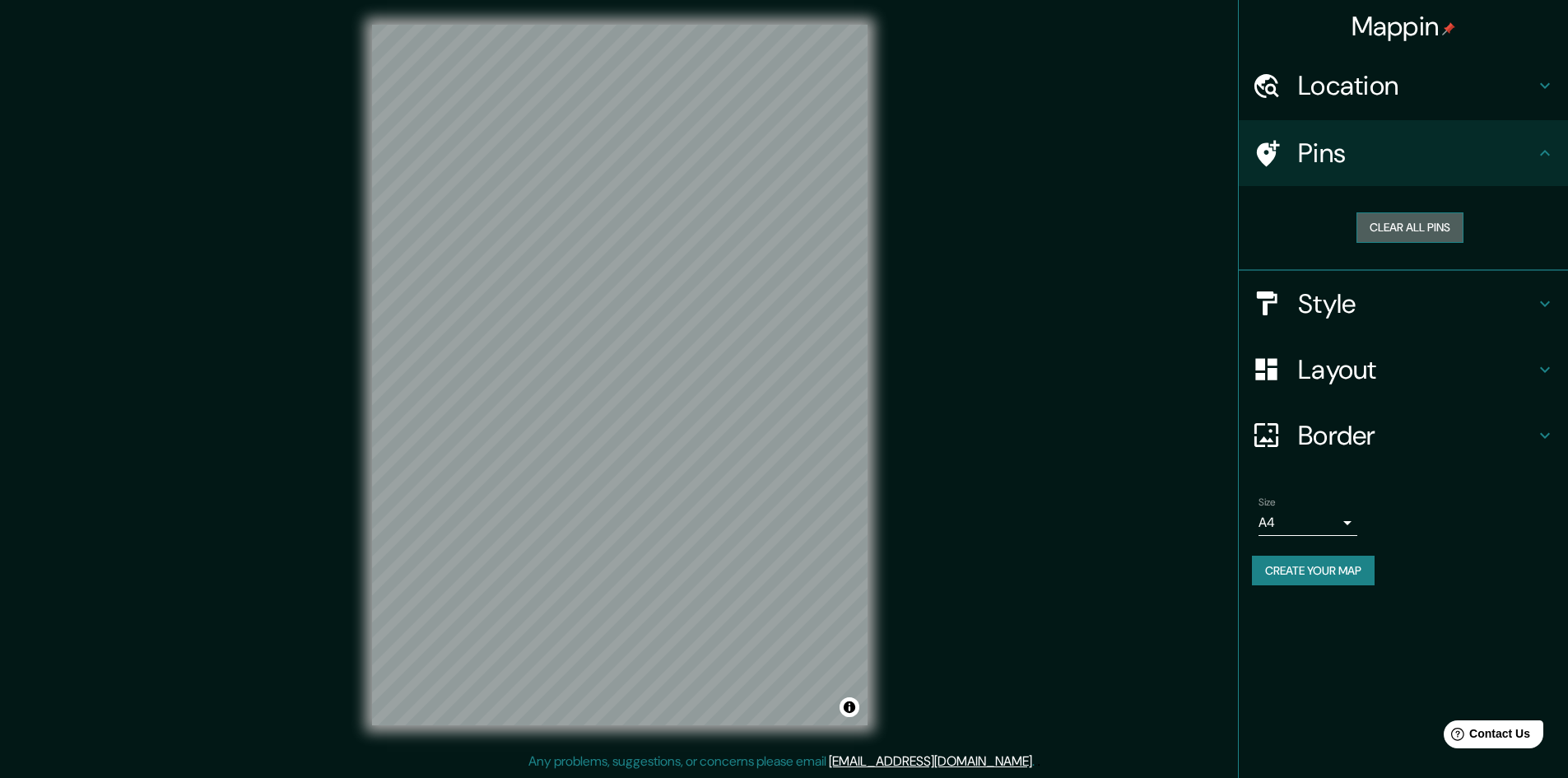
click at [1393, 226] on button "Clear all pins" at bounding box center [1410, 227] width 107 height 30
click at [1394, 225] on button "Clear all pins" at bounding box center [1410, 227] width 107 height 30
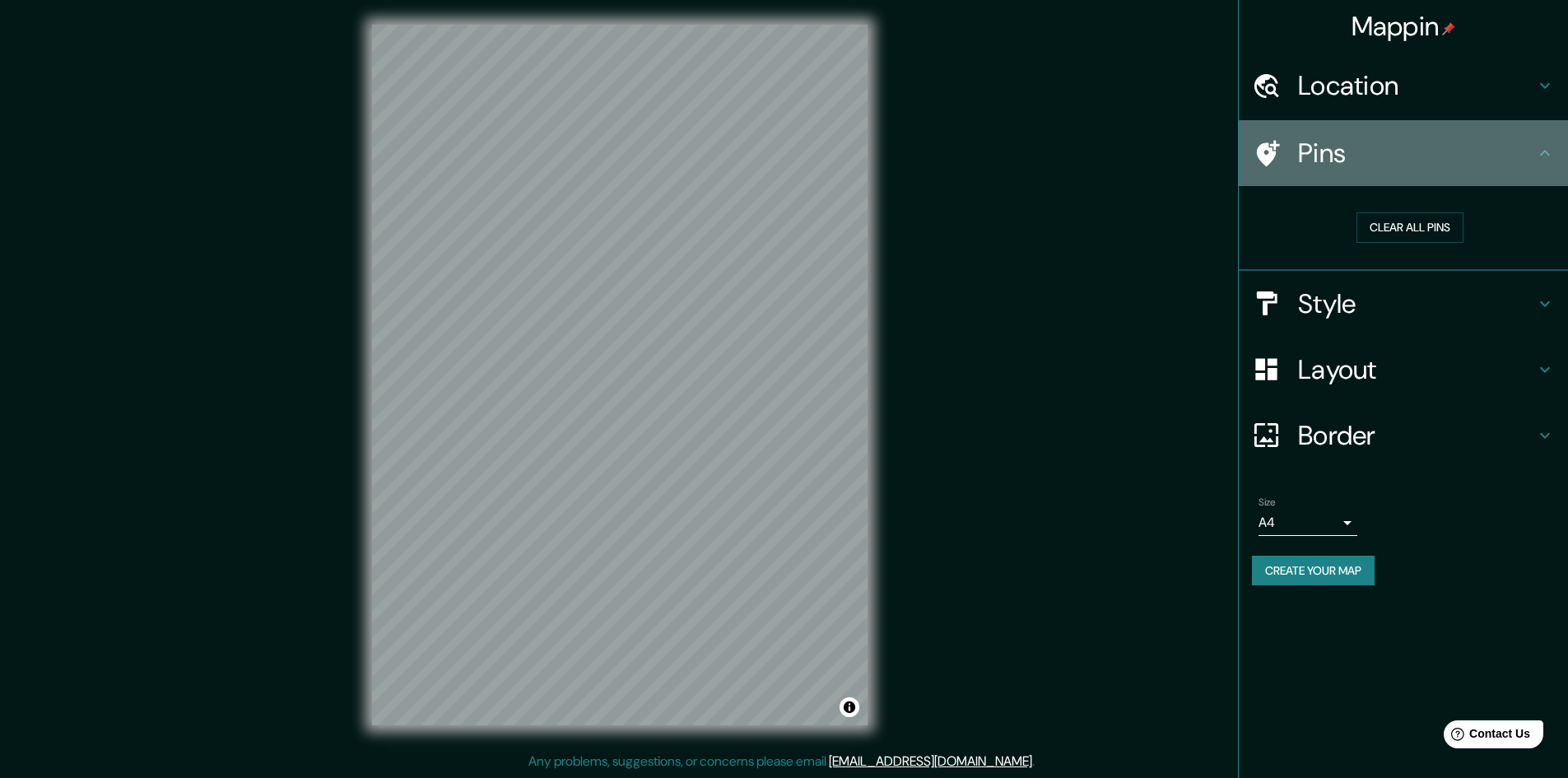
click at [1534, 148] on h4 "Pins" at bounding box center [1416, 153] width 237 height 33
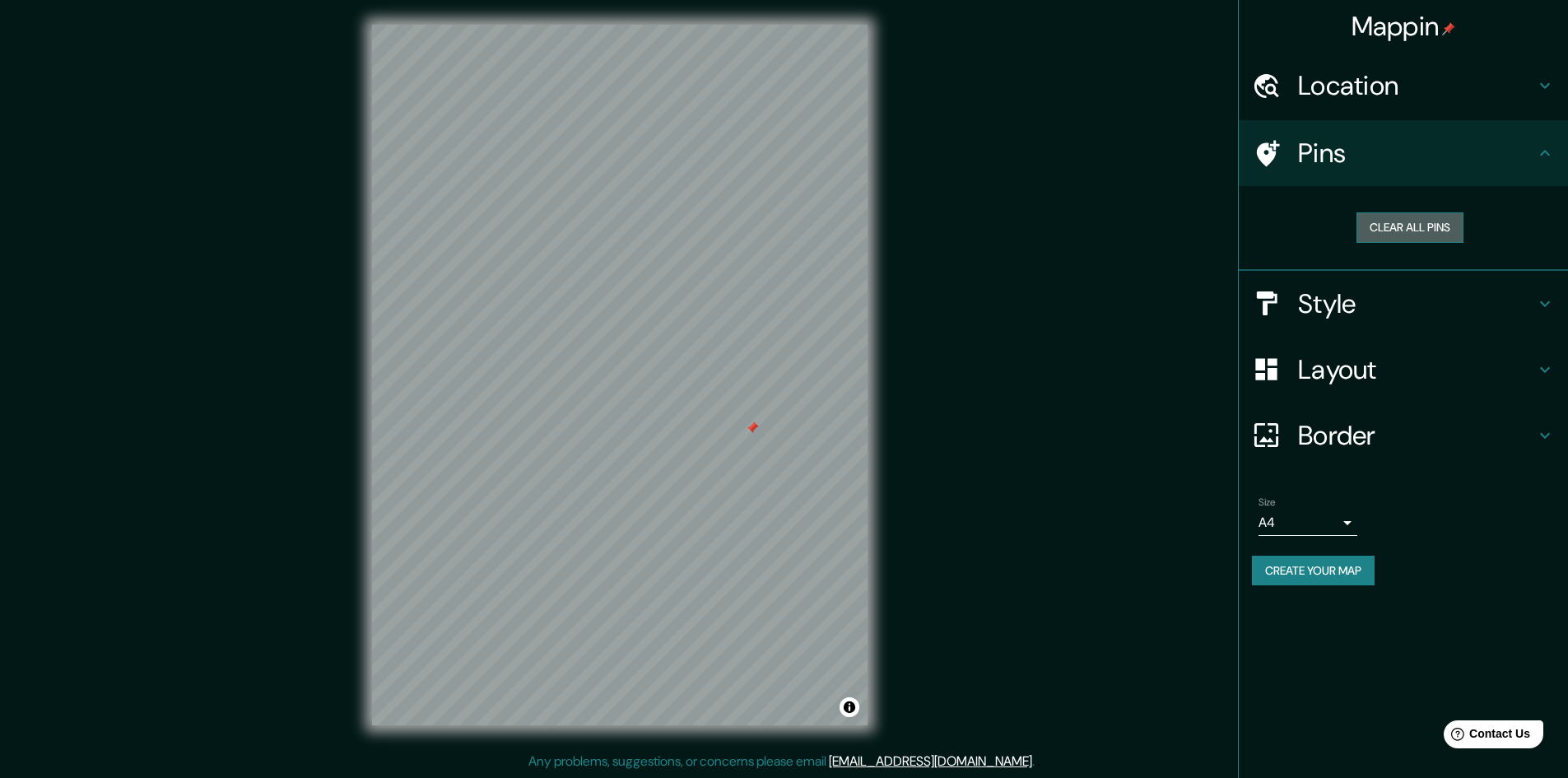
click at [1433, 226] on button "Clear all pins" at bounding box center [1410, 227] width 107 height 30
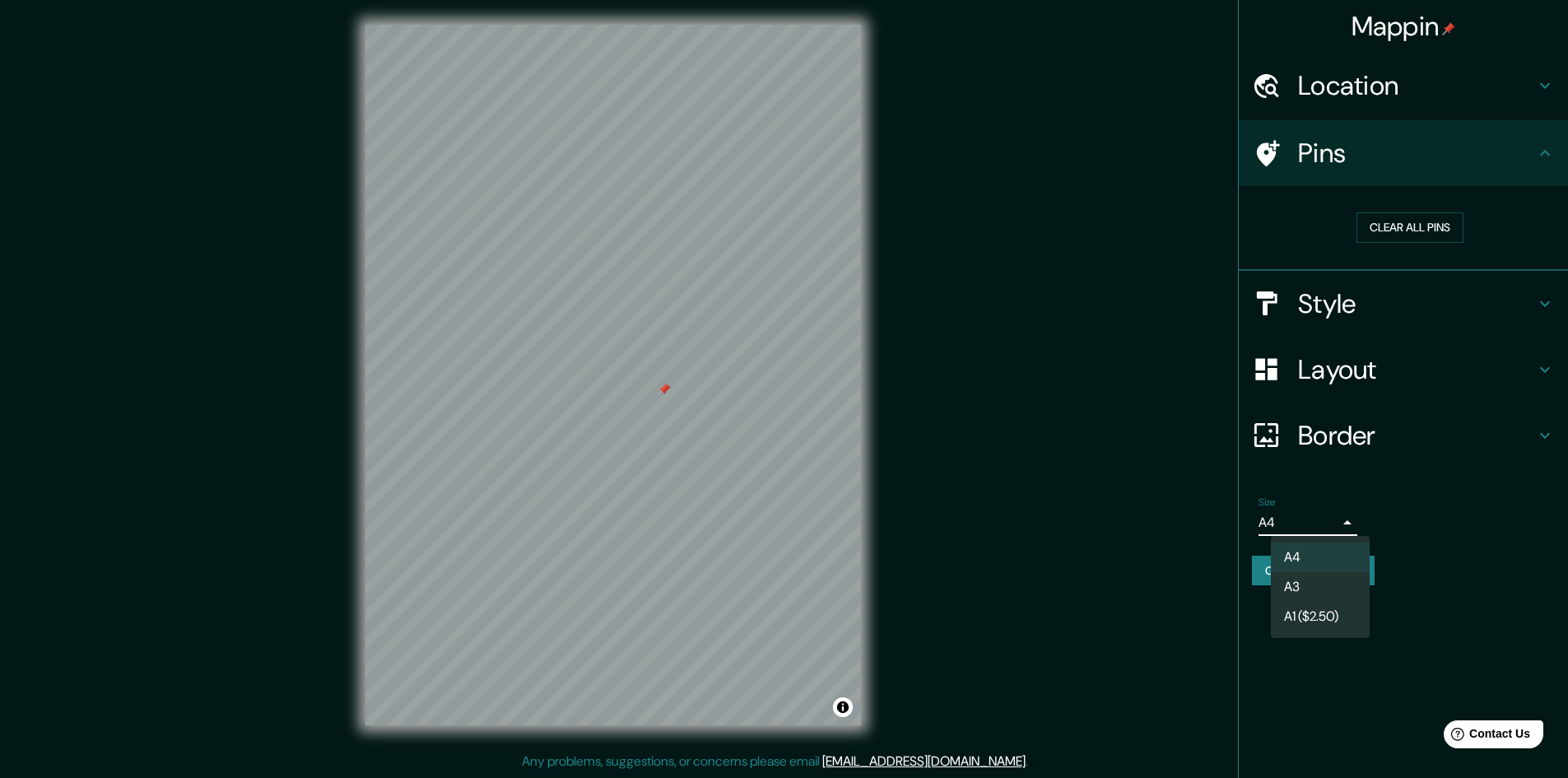
click at [1340, 521] on body "Mappin Location [GEOGRAPHIC_DATA] [GEOGRAPHIC_DATA][PERSON_NAME], [PERSON_NAME]…" at bounding box center [784, 387] width 1568 height 778
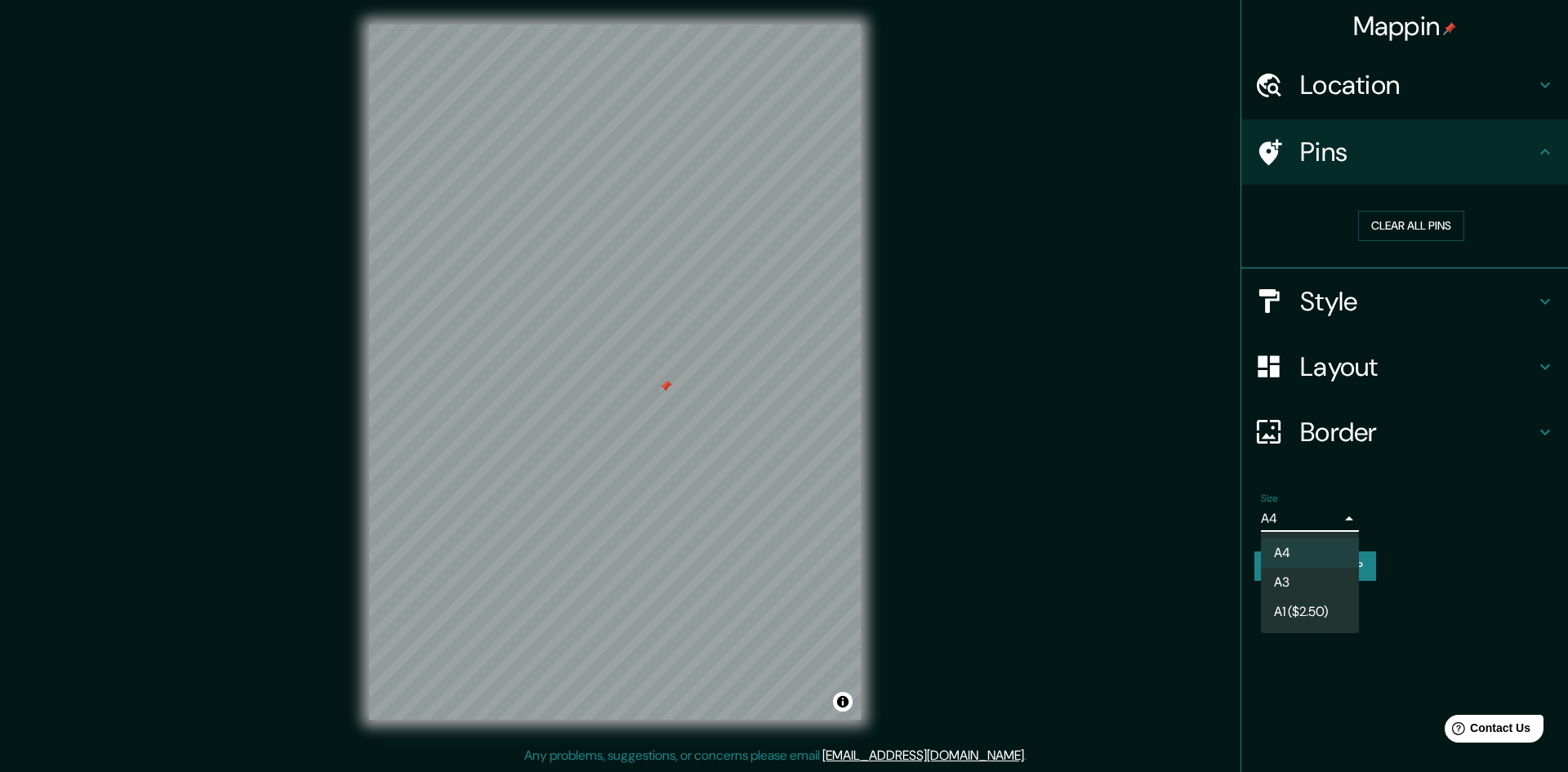
click at [1441, 522] on div at bounding box center [784, 386] width 1568 height 772
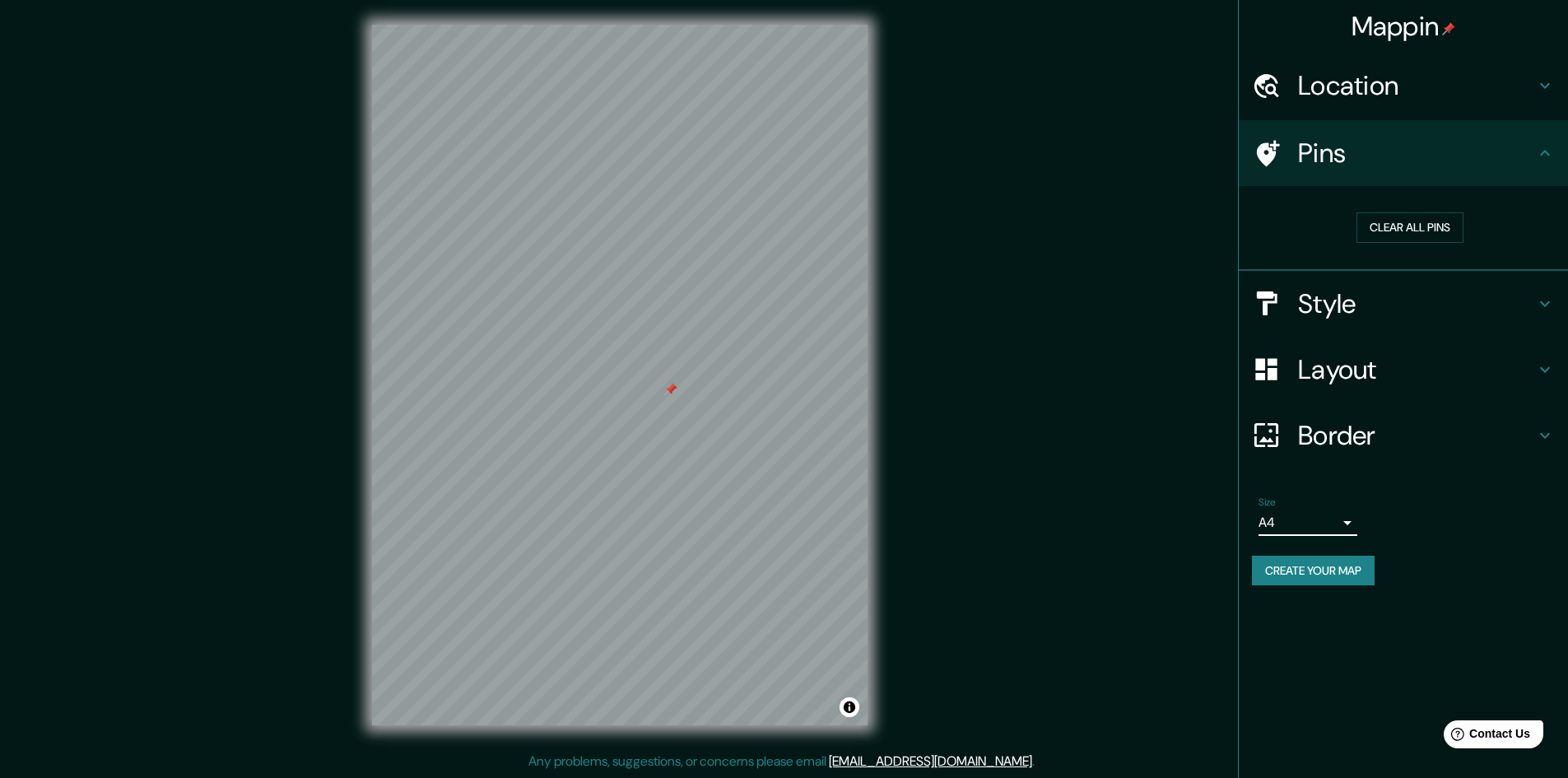
click at [1343, 571] on button "Create your map" at bounding box center [1314, 570] width 123 height 30
click at [1343, 577] on button "Create your map" at bounding box center [1314, 570] width 123 height 30
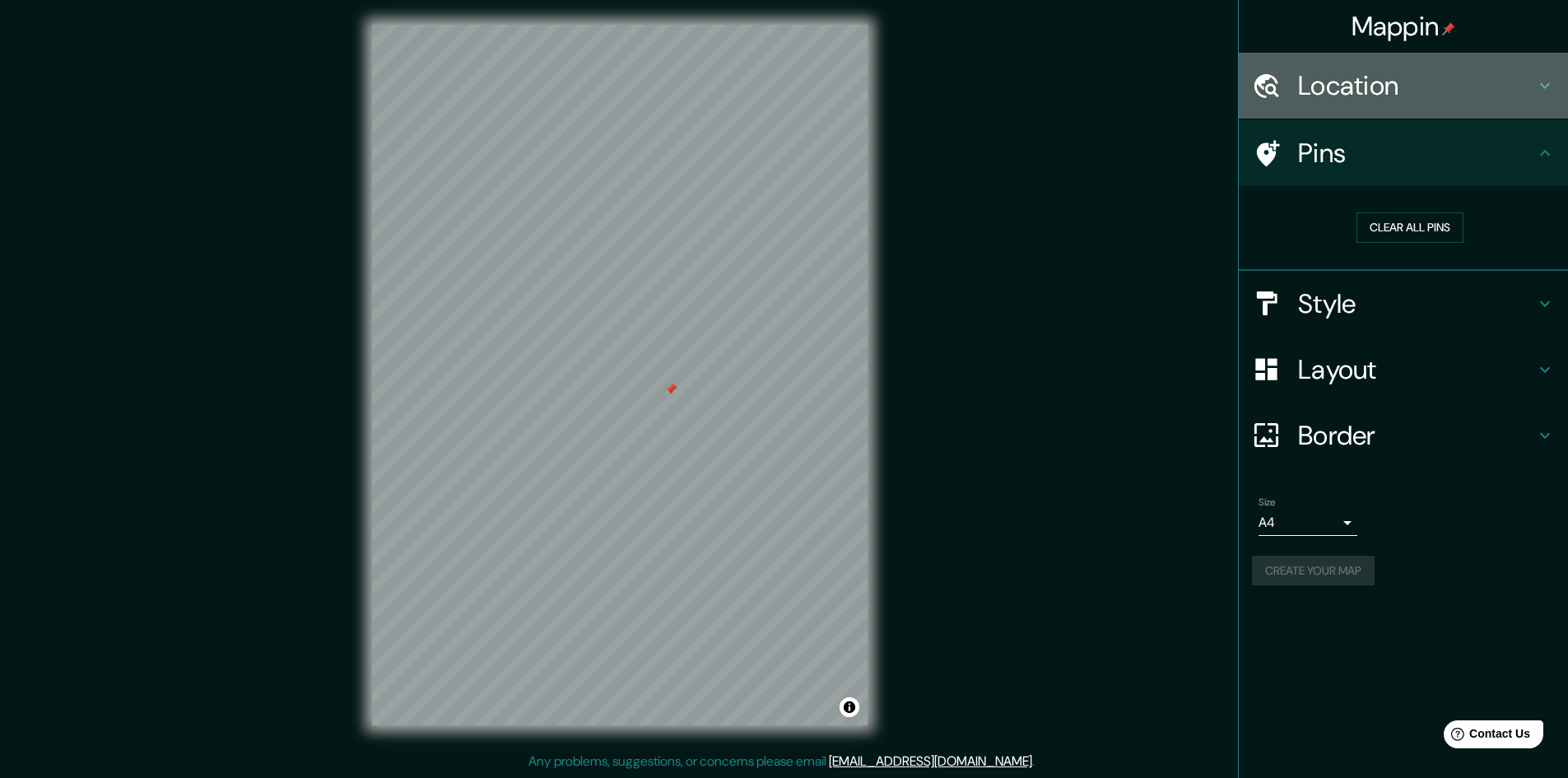
click at [1404, 87] on h4 "Location" at bounding box center [1416, 86] width 237 height 33
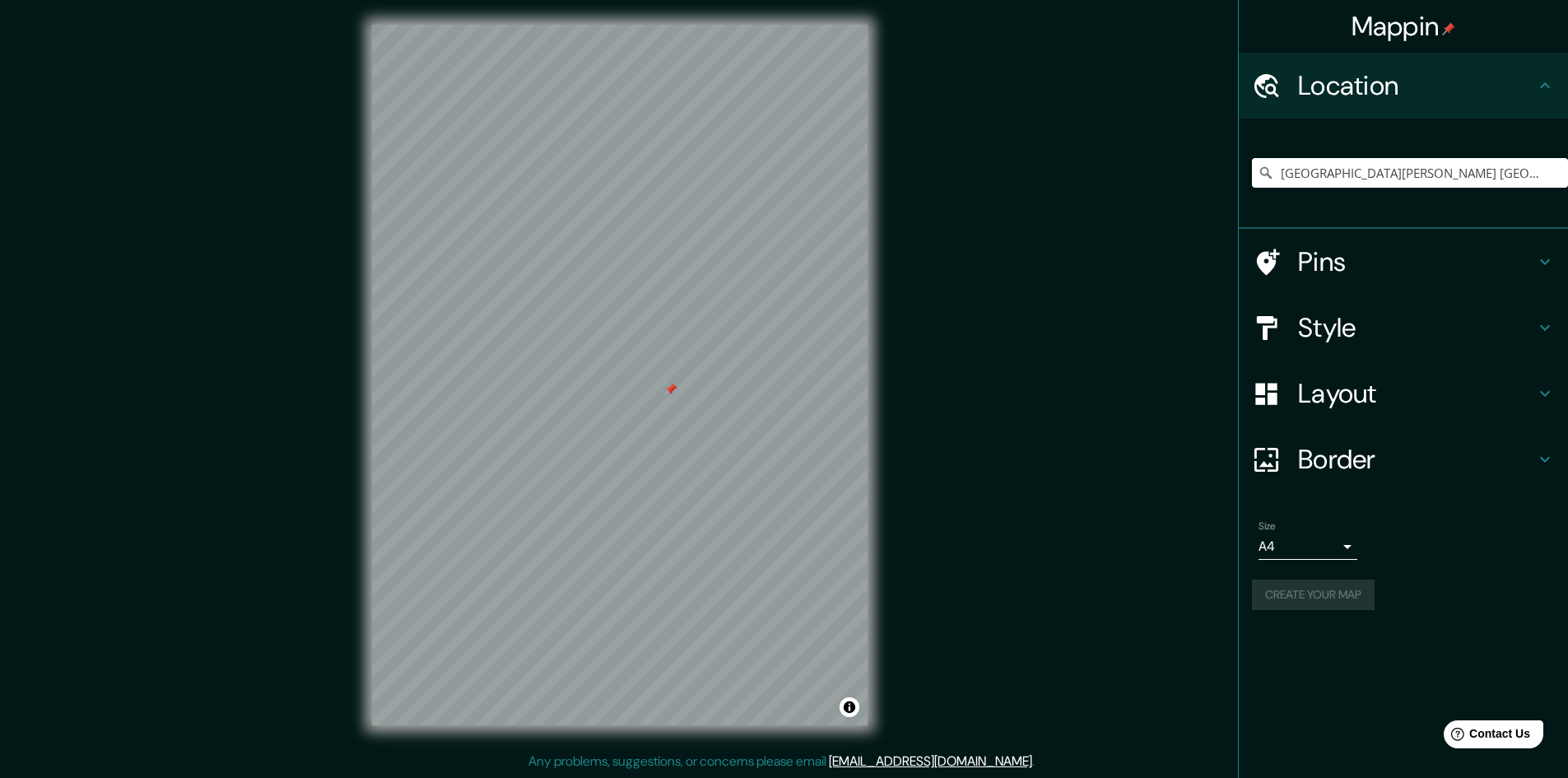
click at [1404, 87] on h4 "Location" at bounding box center [1416, 86] width 237 height 33
click at [1426, 311] on h4 "Style" at bounding box center [1416, 328] width 237 height 33
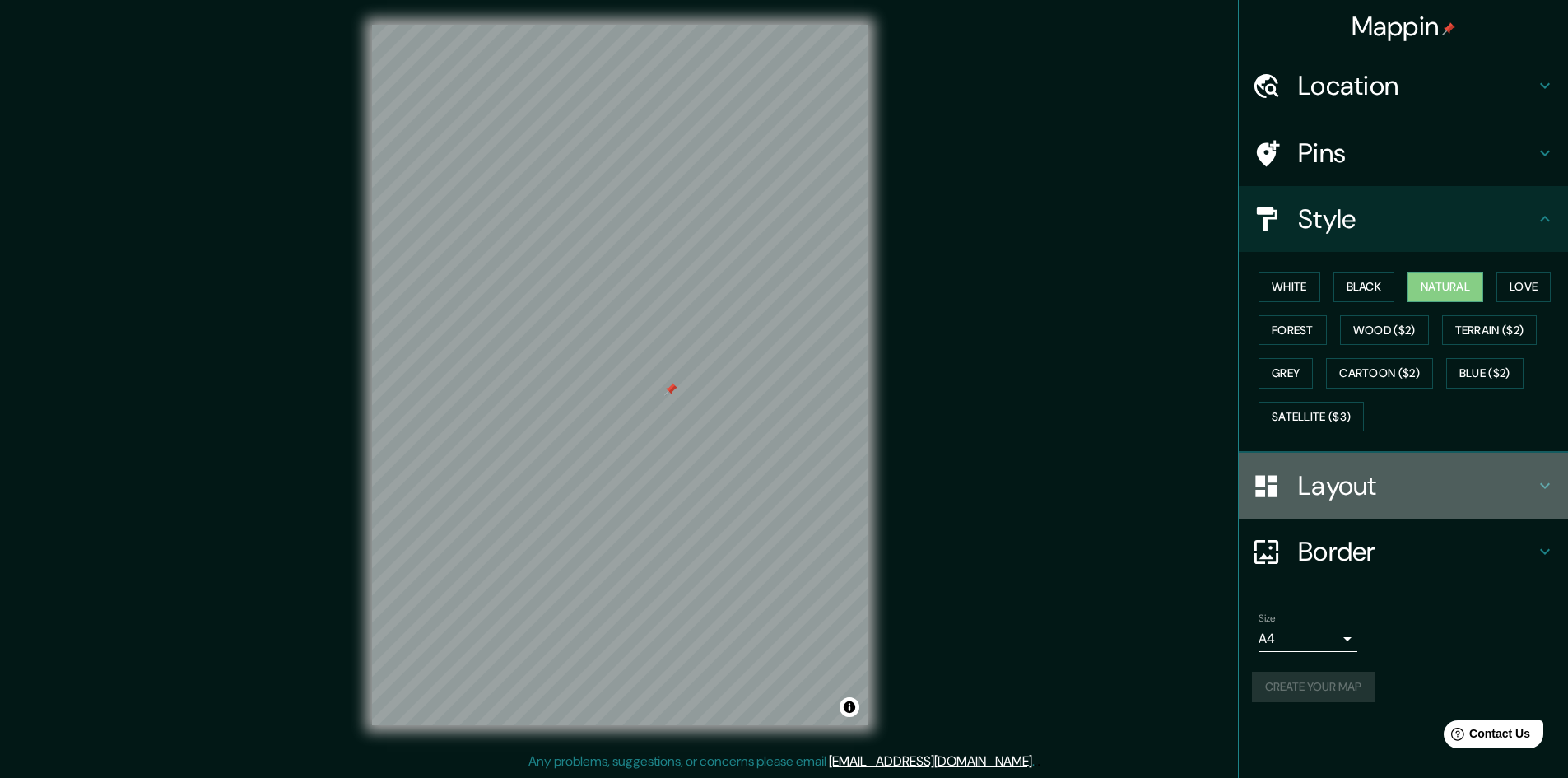
click at [1378, 469] on div "Layout" at bounding box center [1403, 486] width 330 height 66
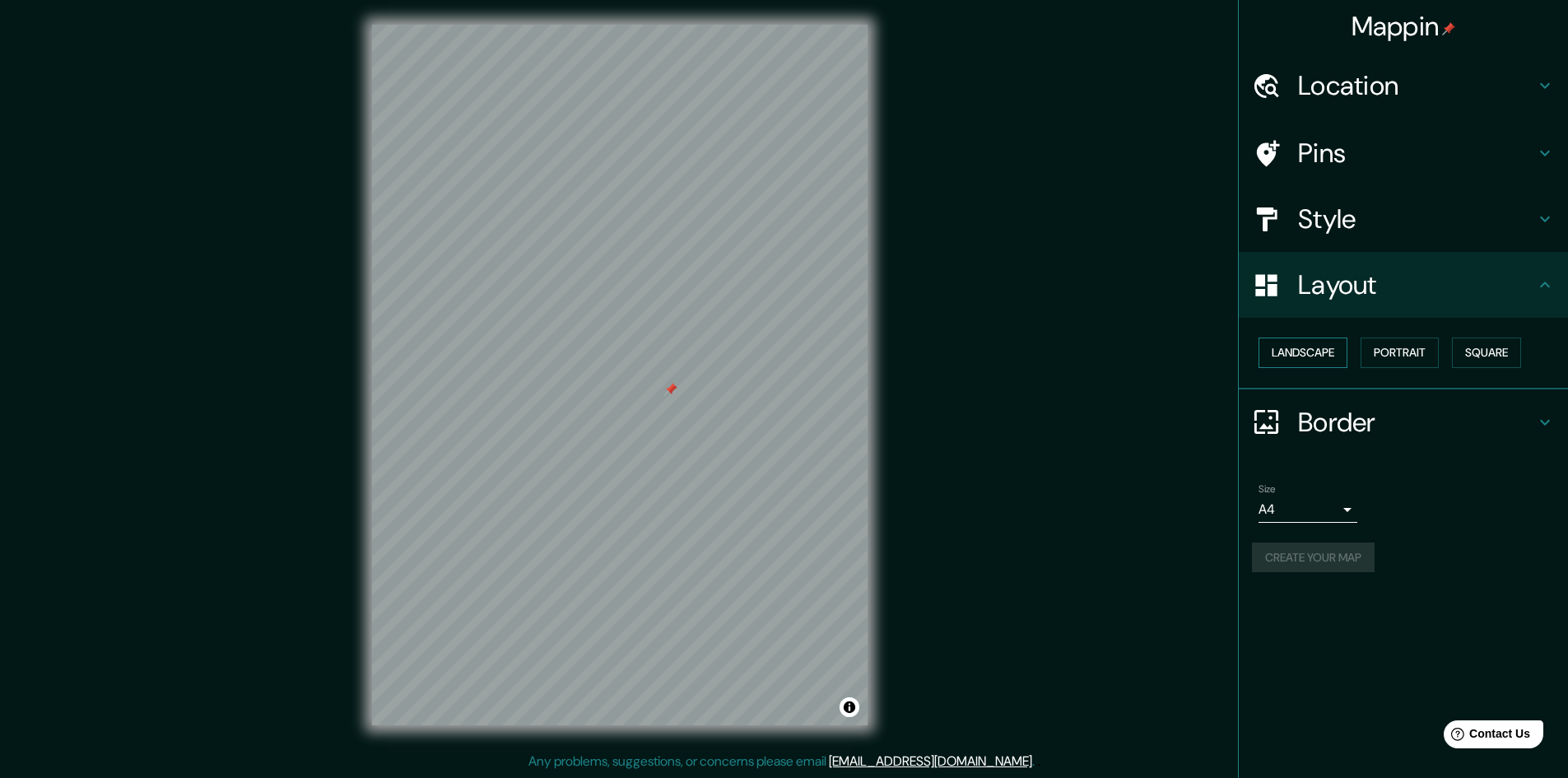
click at [1330, 358] on button "Landscape" at bounding box center [1303, 352] width 89 height 30
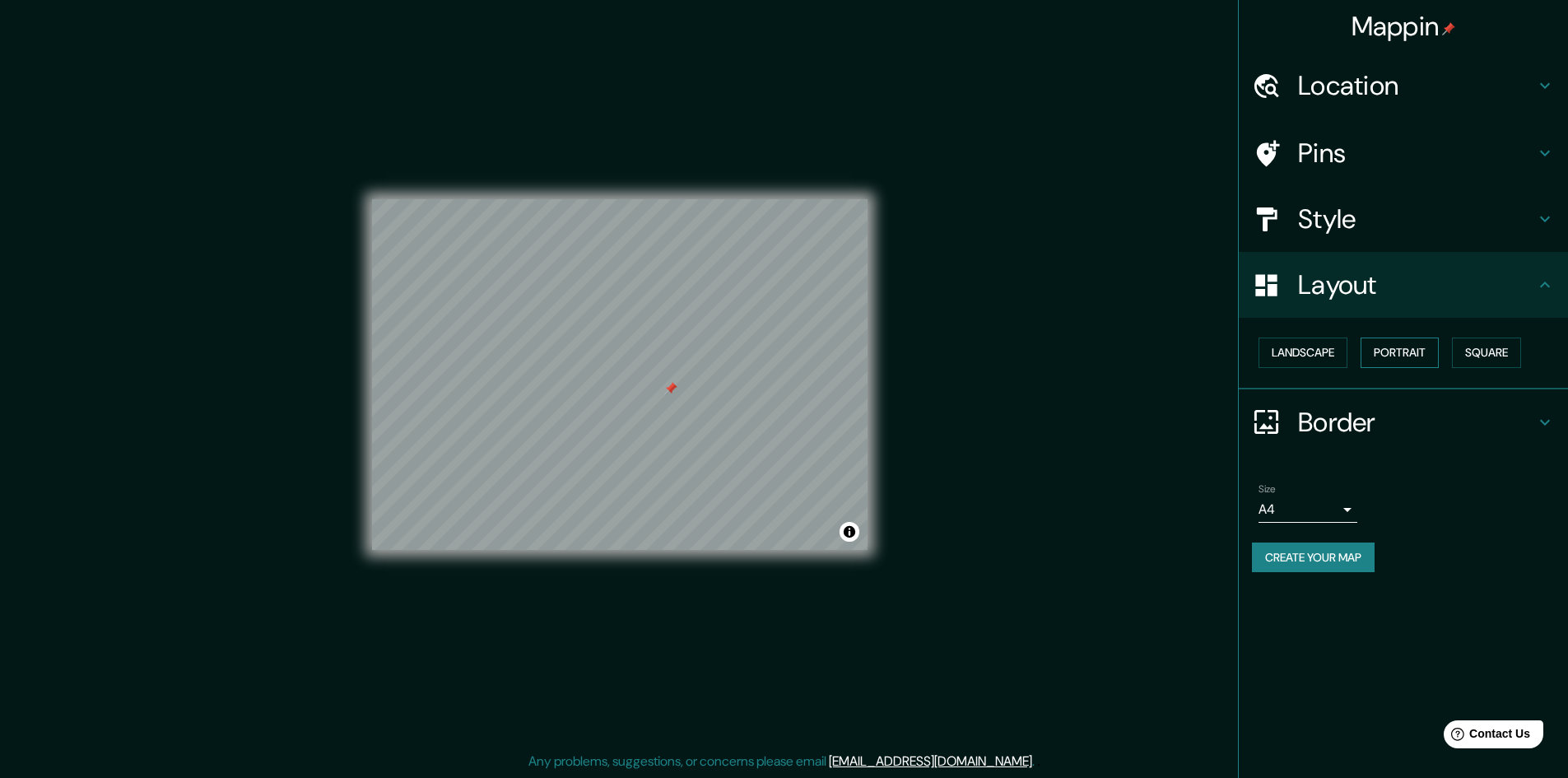
click at [1397, 350] on button "Portrait" at bounding box center [1400, 352] width 78 height 30
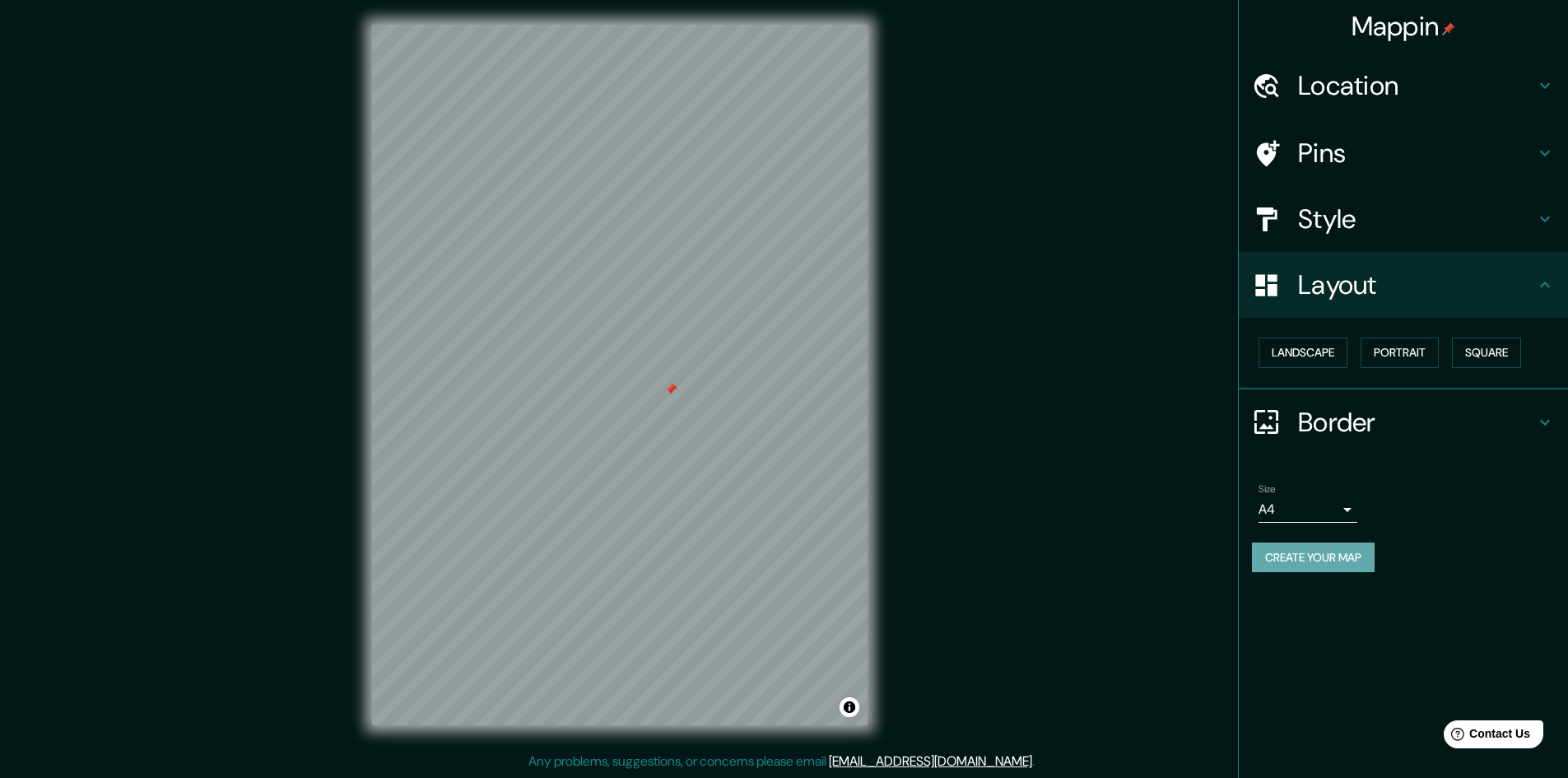
click at [1319, 553] on button "Create your map" at bounding box center [1314, 557] width 123 height 30
click at [1357, 563] on button "Create your map" at bounding box center [1314, 557] width 123 height 30
